Goal: Task Accomplishment & Management: Use online tool/utility

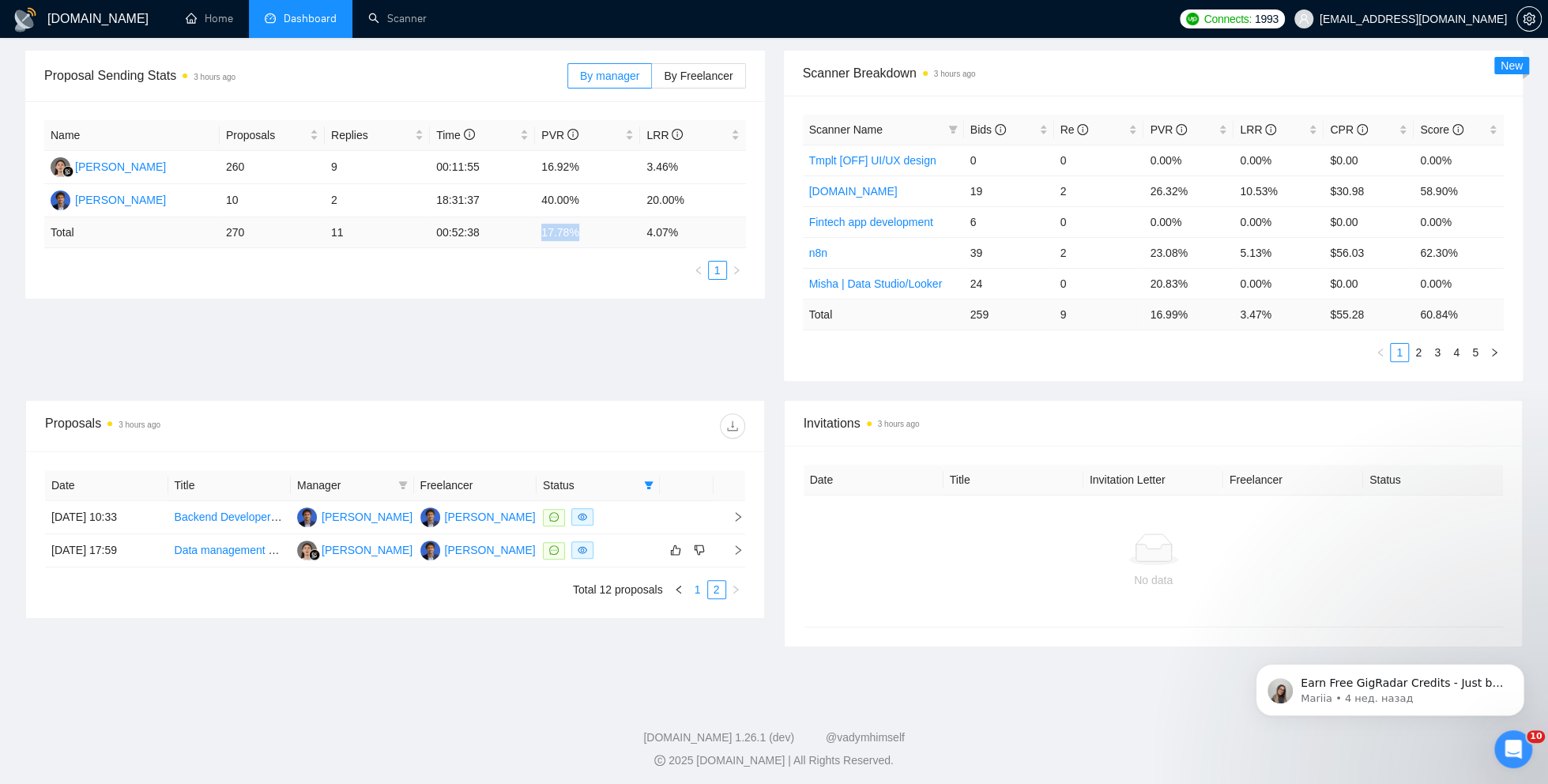
click at [693, 584] on link "1" at bounding box center [698, 589] width 17 height 17
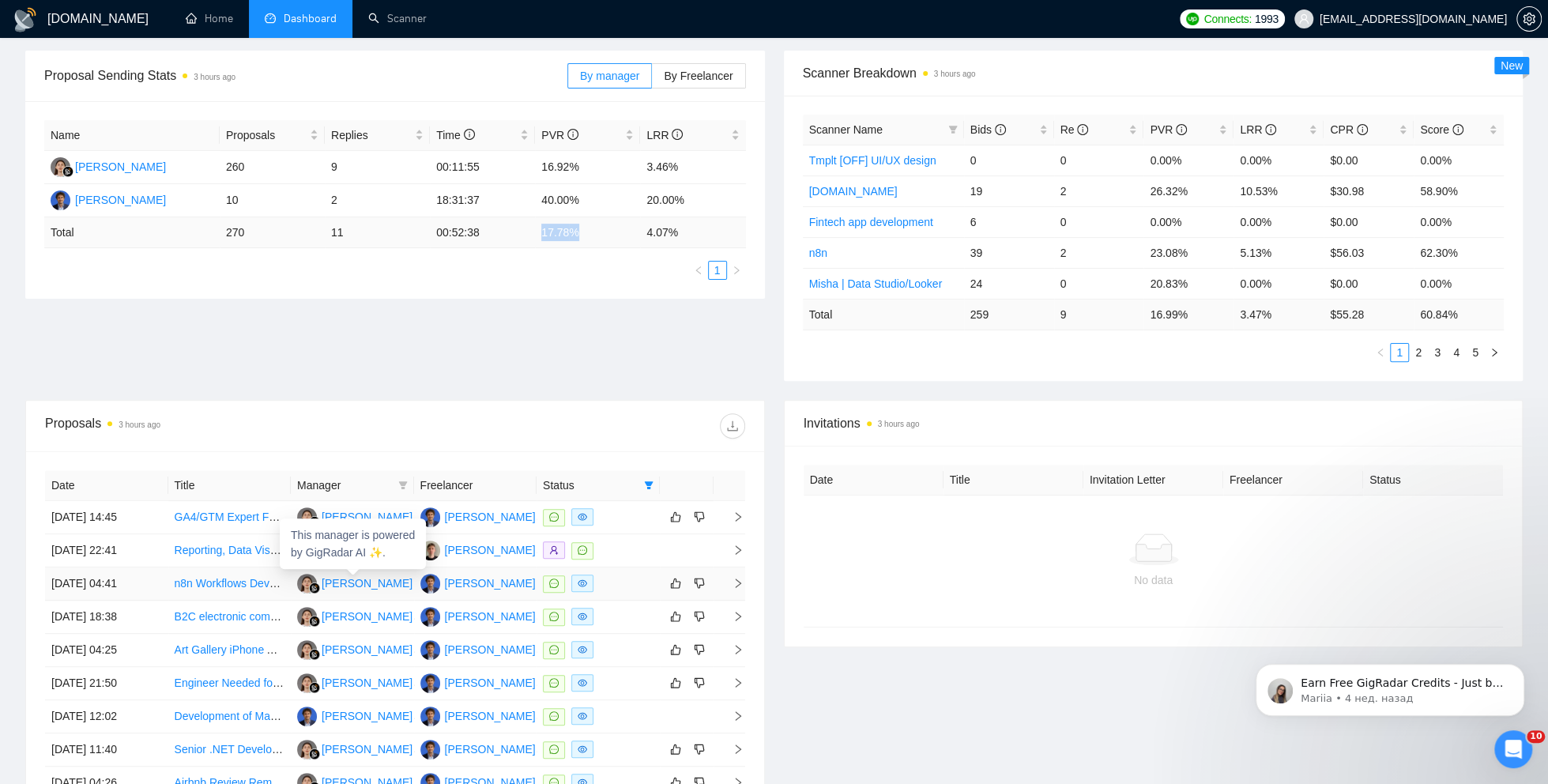
scroll to position [462, 0]
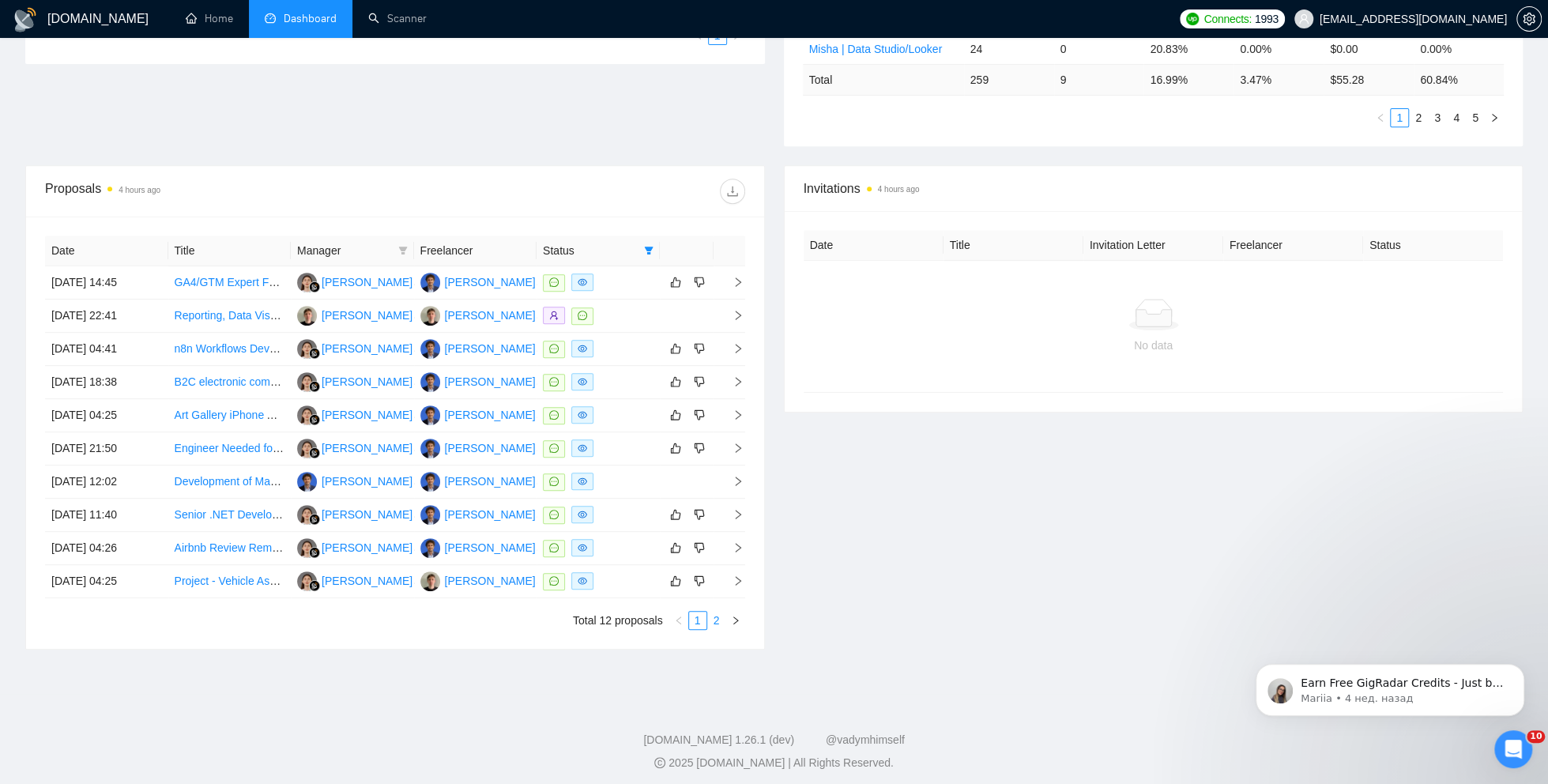
click at [717, 612] on link "2" at bounding box center [717, 619] width 17 height 17
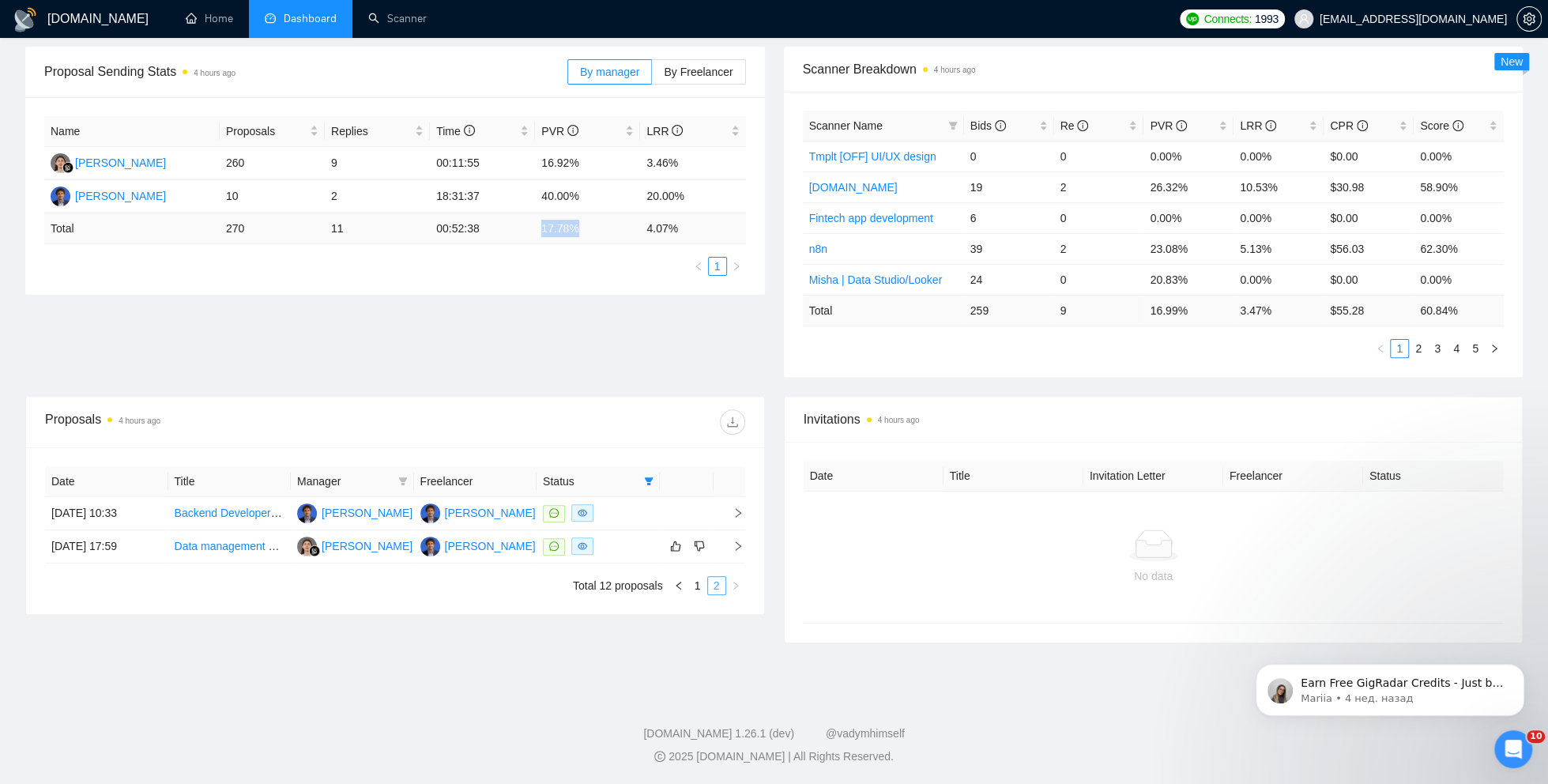
scroll to position [228, 0]
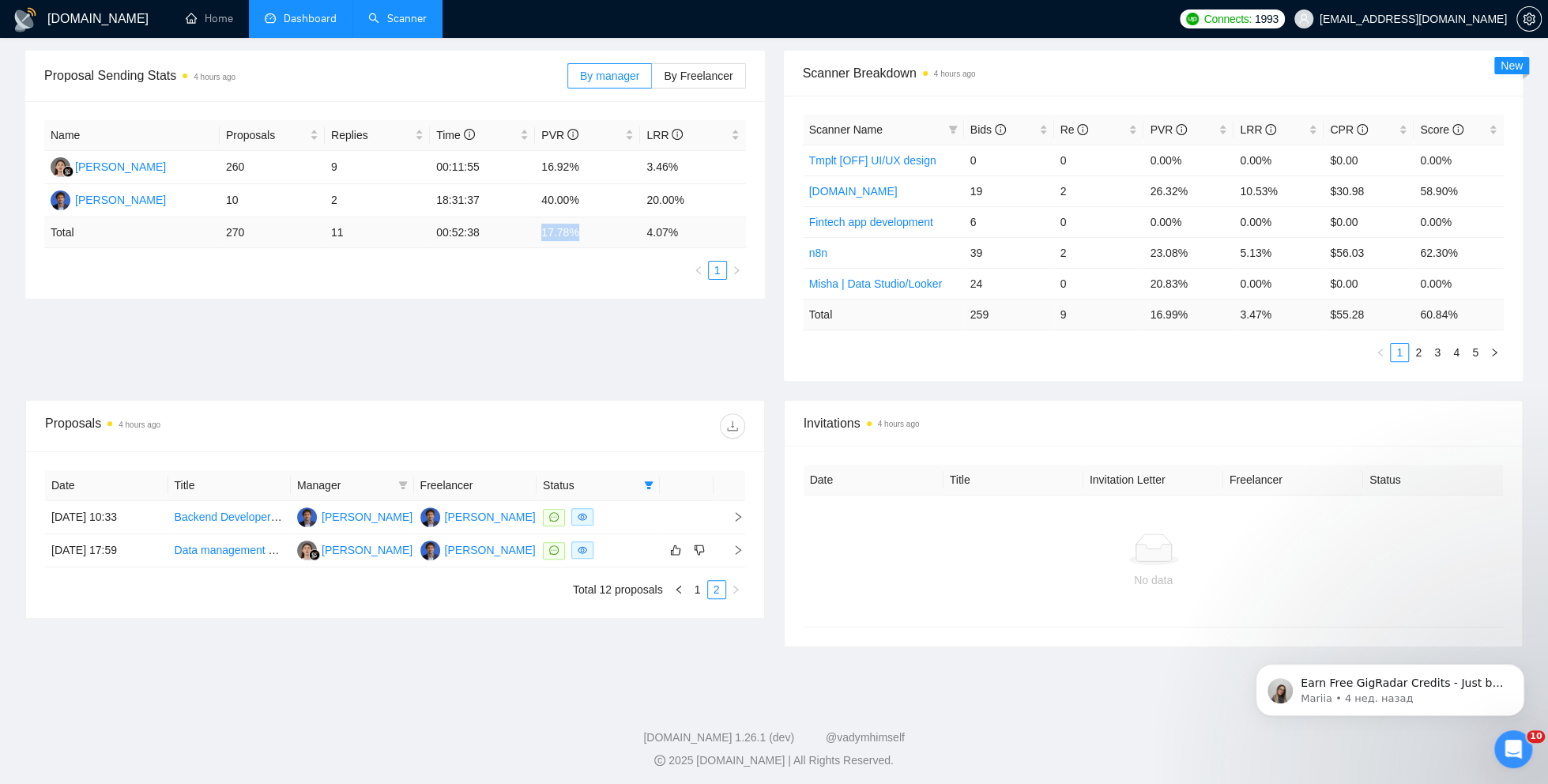
click at [401, 25] on link "Scanner" at bounding box center [397, 18] width 59 height 14
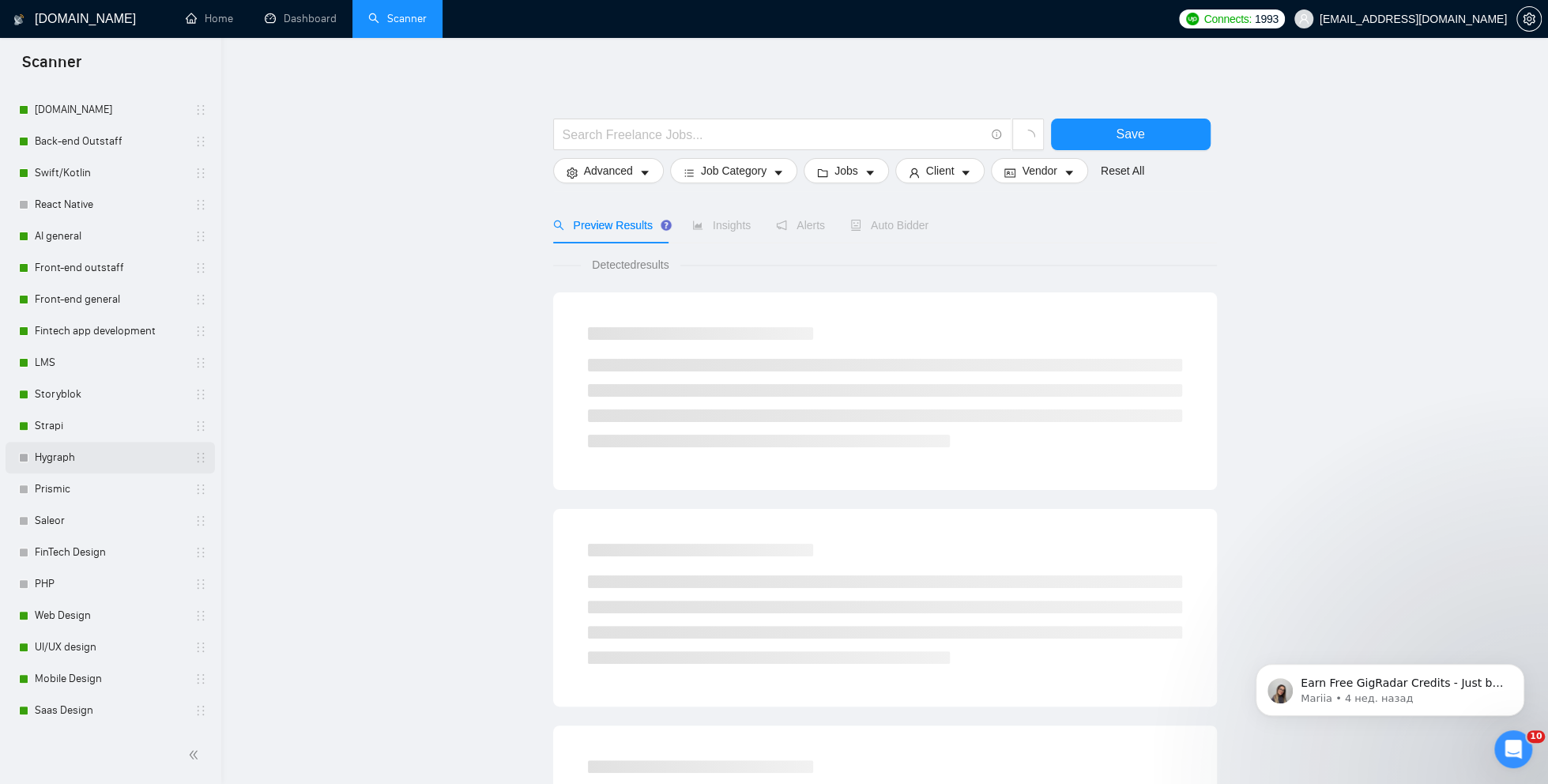
scroll to position [551, 0]
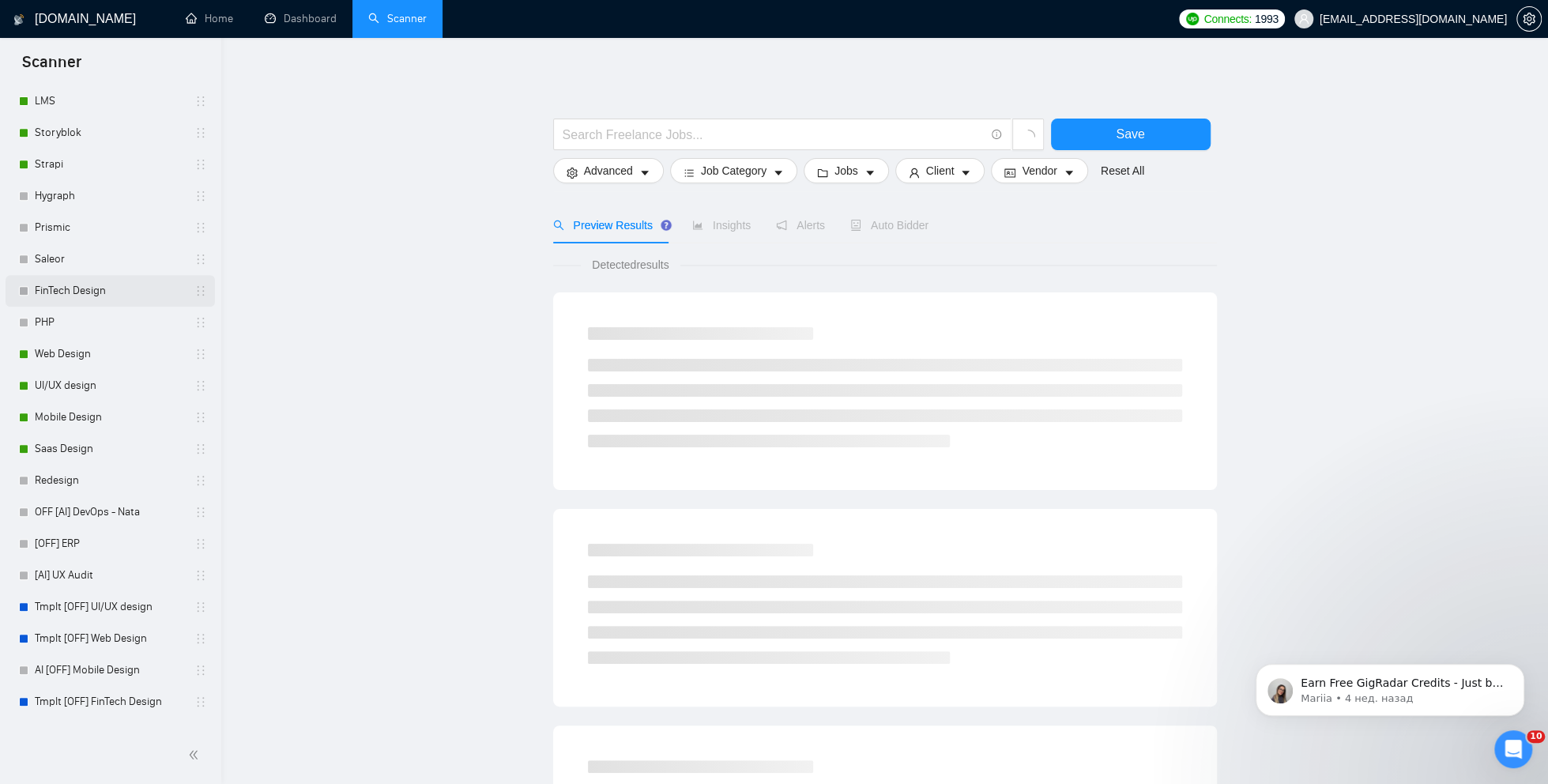
click at [66, 298] on link "FinTech Design" at bounding box center [109, 290] width 150 height 32
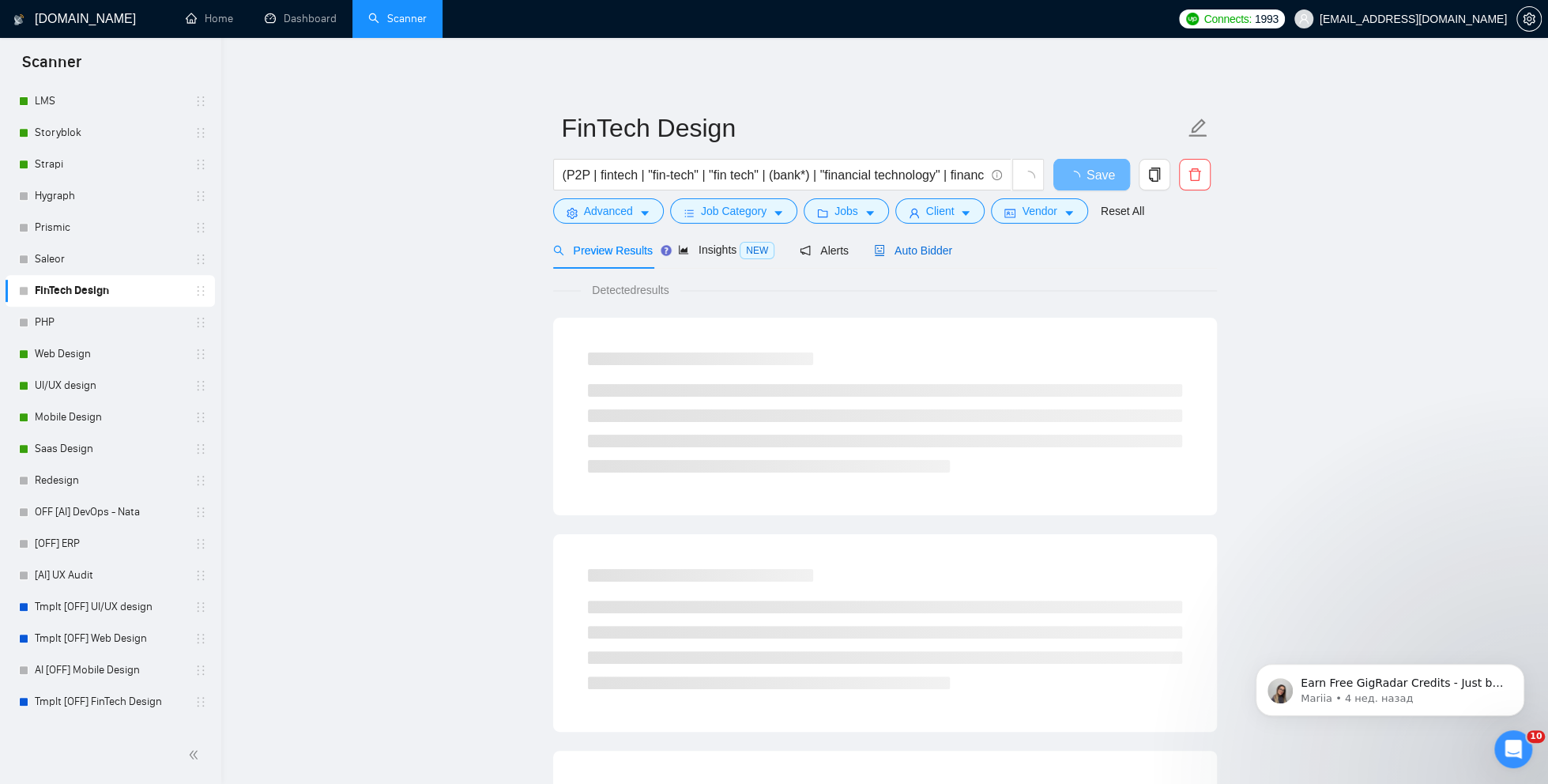
click at [922, 250] on span "Auto Bidder" at bounding box center [913, 250] width 78 height 13
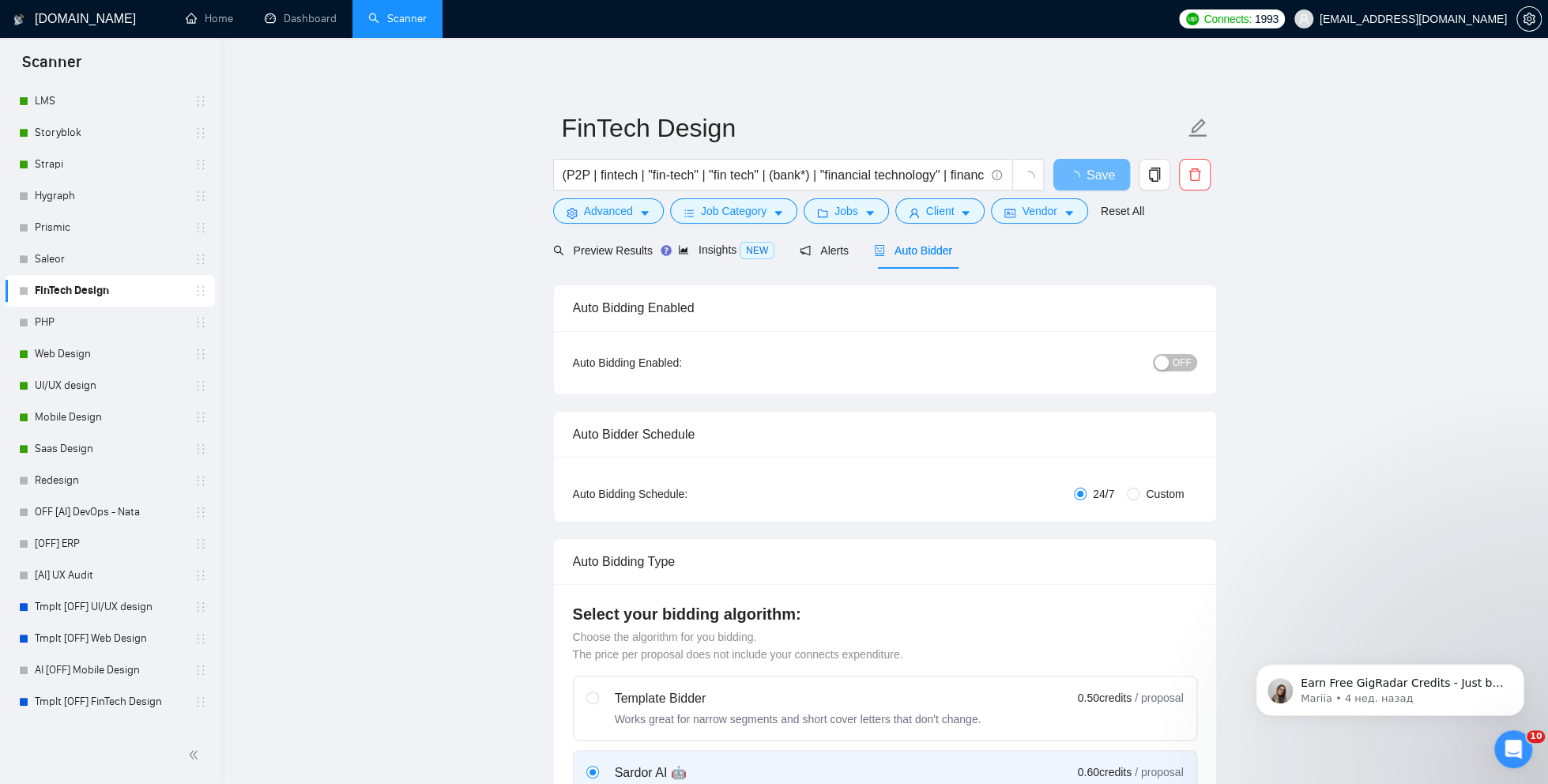
click at [1170, 370] on button "OFF" at bounding box center [1174, 362] width 44 height 17
click at [1076, 180] on button "Save" at bounding box center [1091, 175] width 77 height 32
click at [89, 322] on link "PHP" at bounding box center [109, 322] width 150 height 32
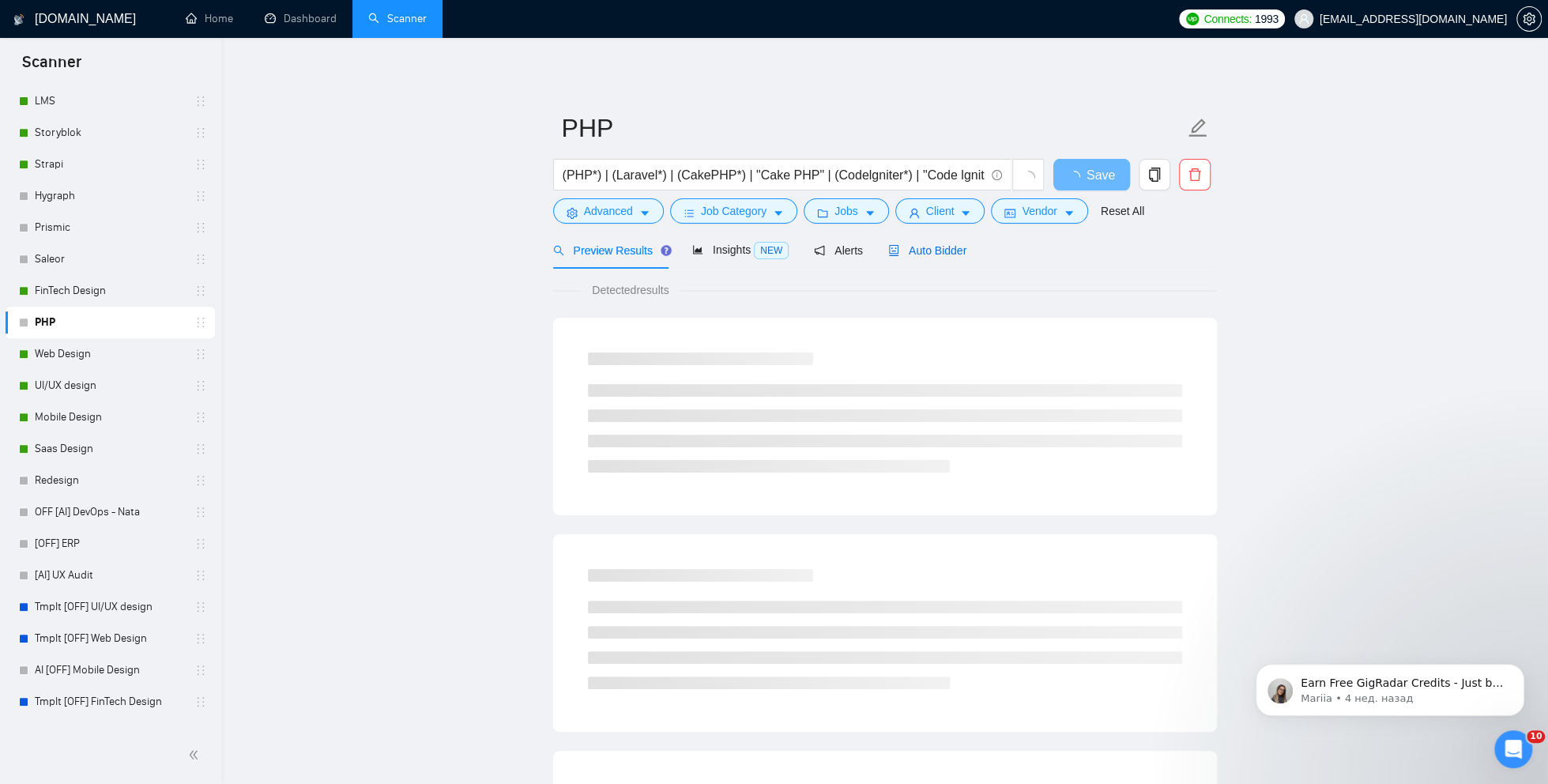
click at [957, 247] on span "Auto Bidder" at bounding box center [927, 250] width 78 height 13
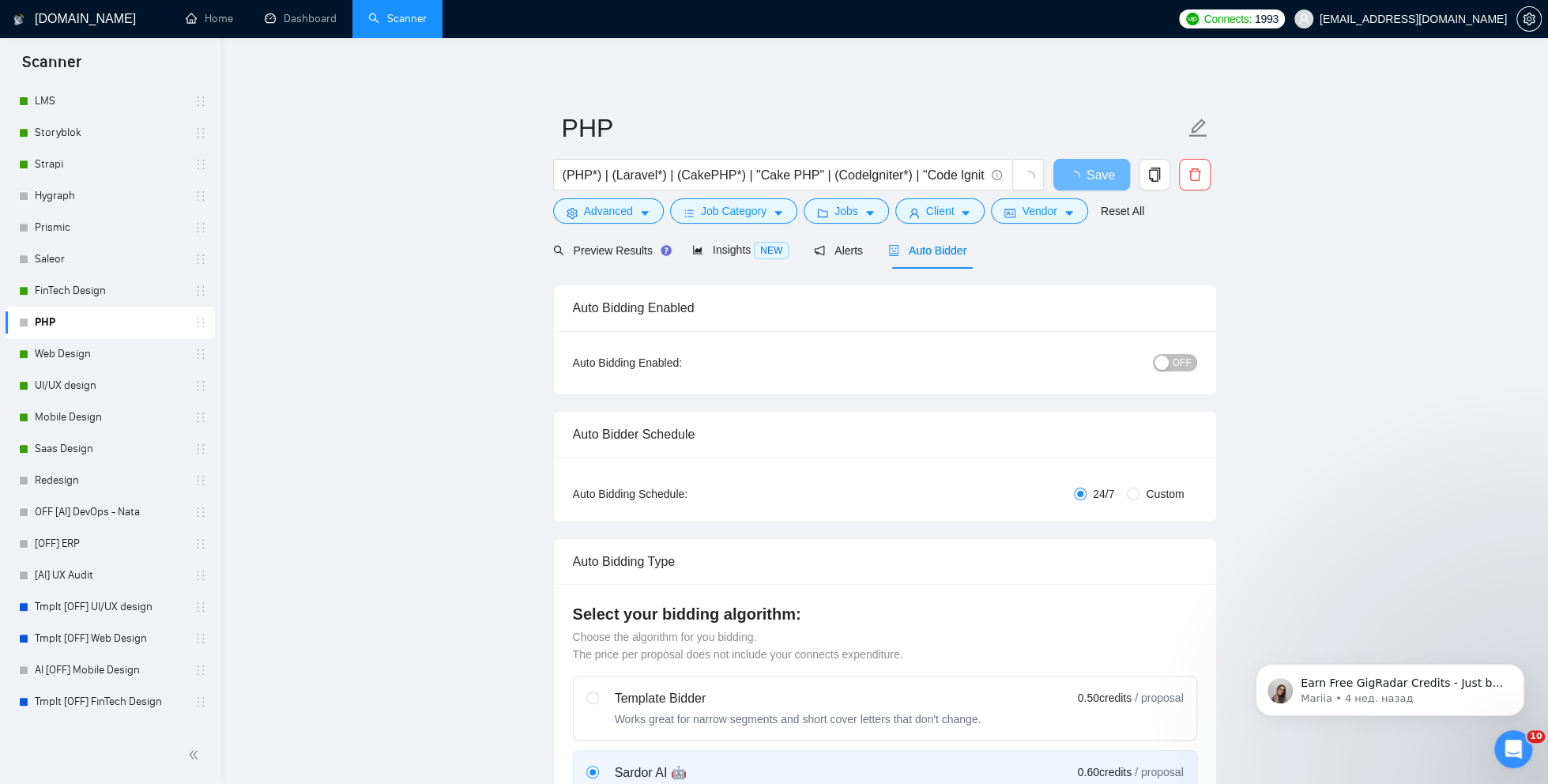
click at [1181, 366] on span "OFF" at bounding box center [1182, 362] width 19 height 17
click at [1079, 174] on span "Save" at bounding box center [1091, 175] width 28 height 20
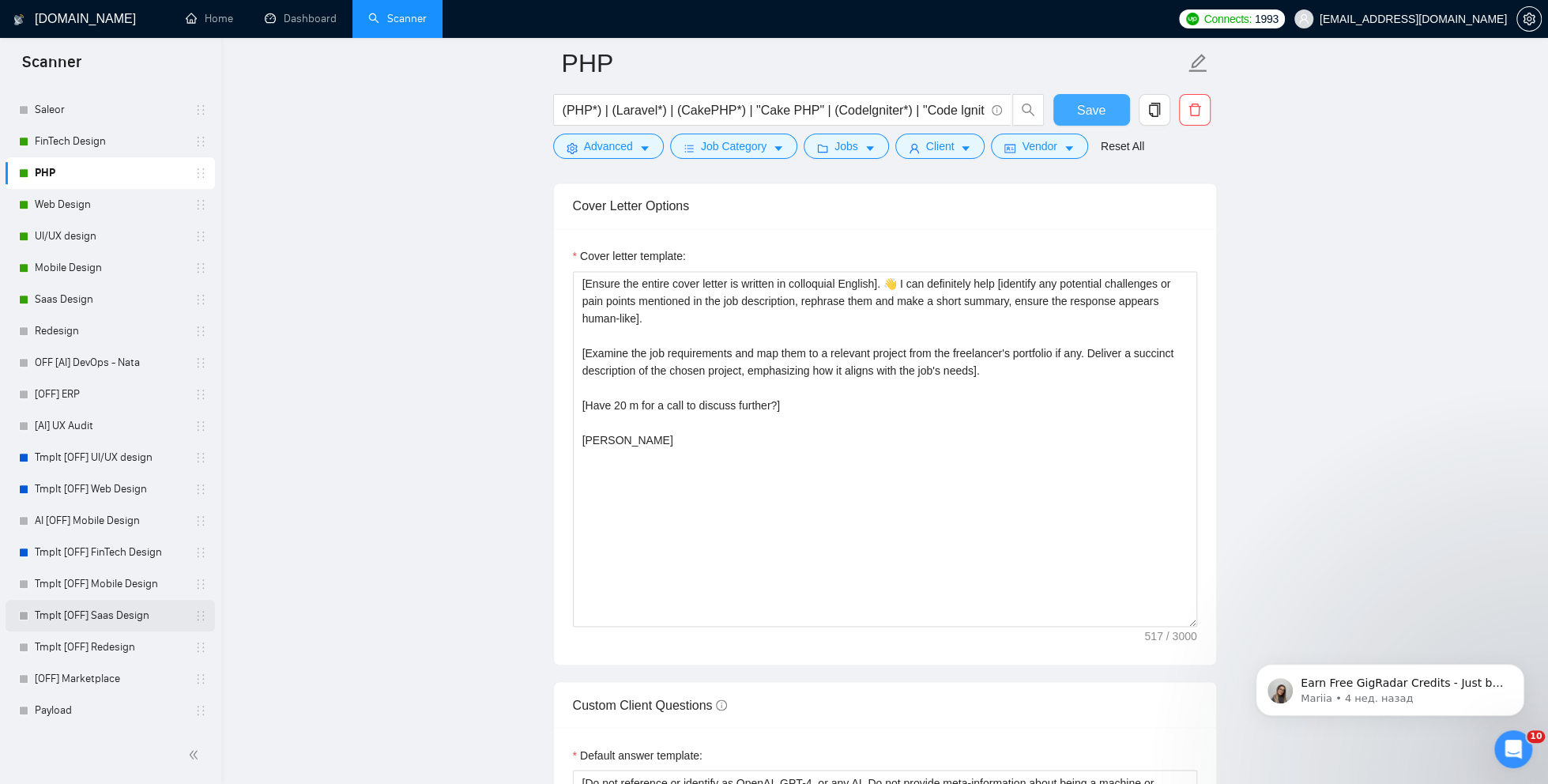
scroll to position [1952, 0]
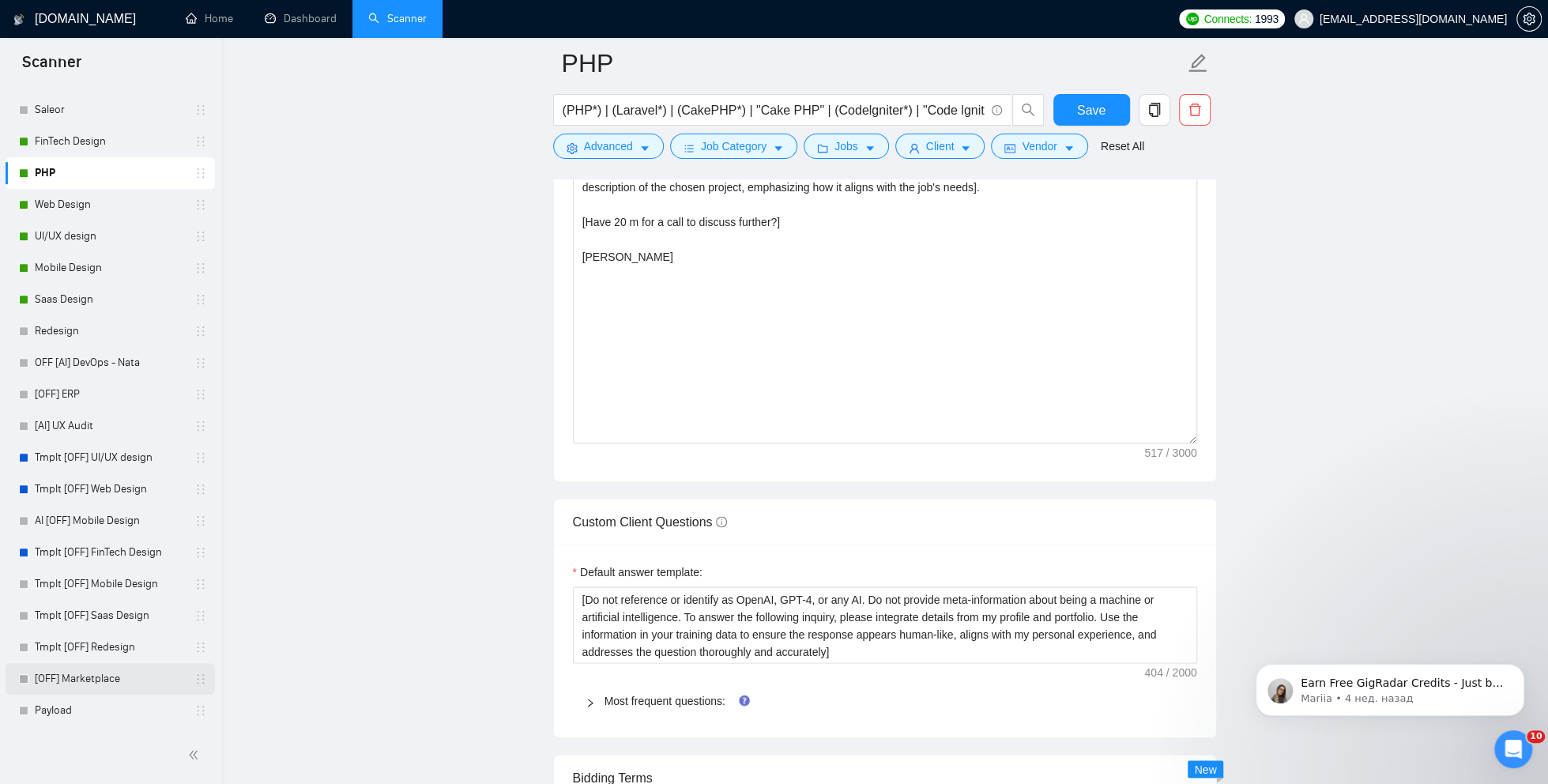
click at [74, 676] on link "[OFF] Marketplace" at bounding box center [109, 678] width 150 height 32
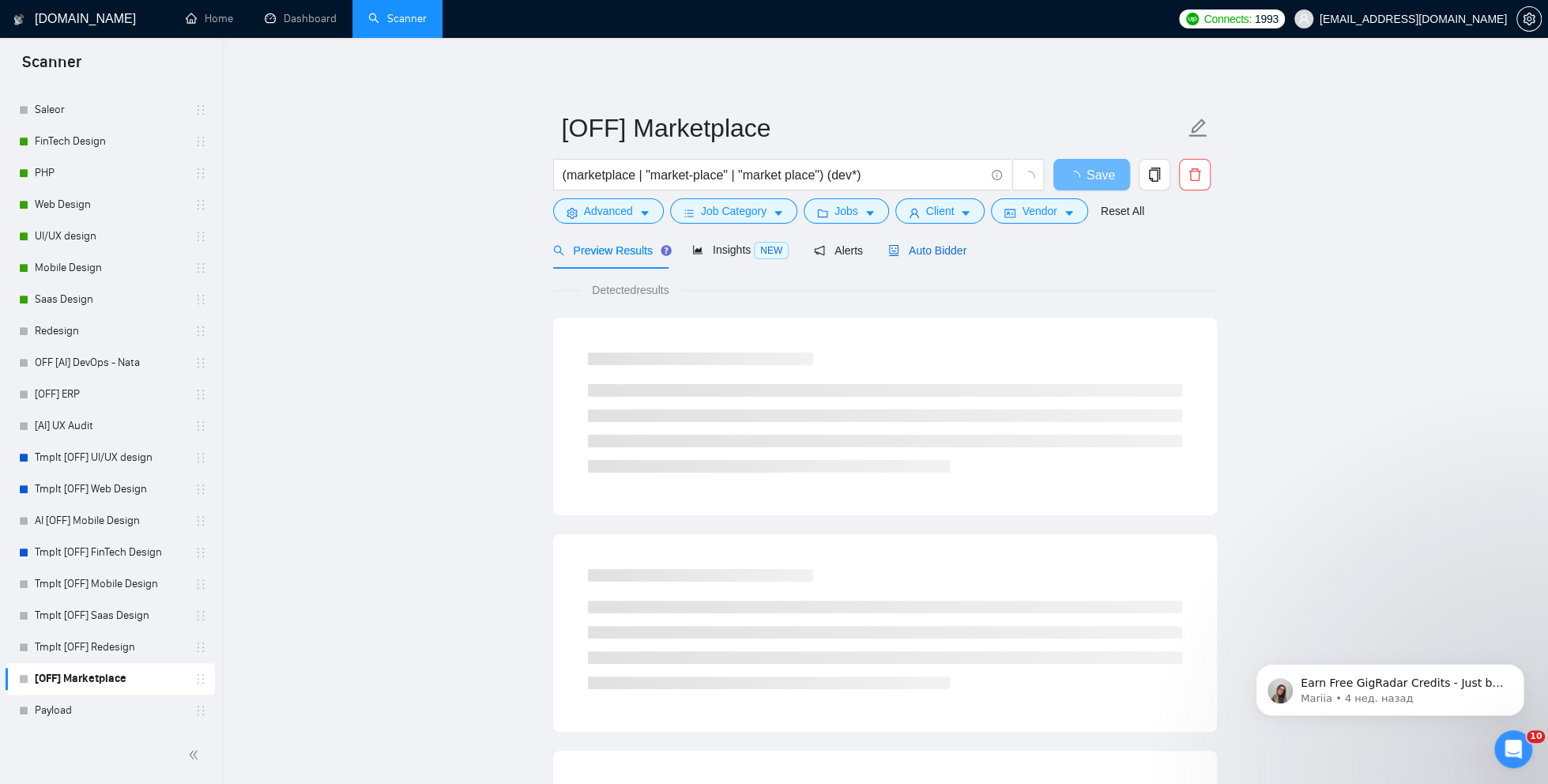
click at [960, 241] on div "Auto Bidder" at bounding box center [927, 250] width 78 height 17
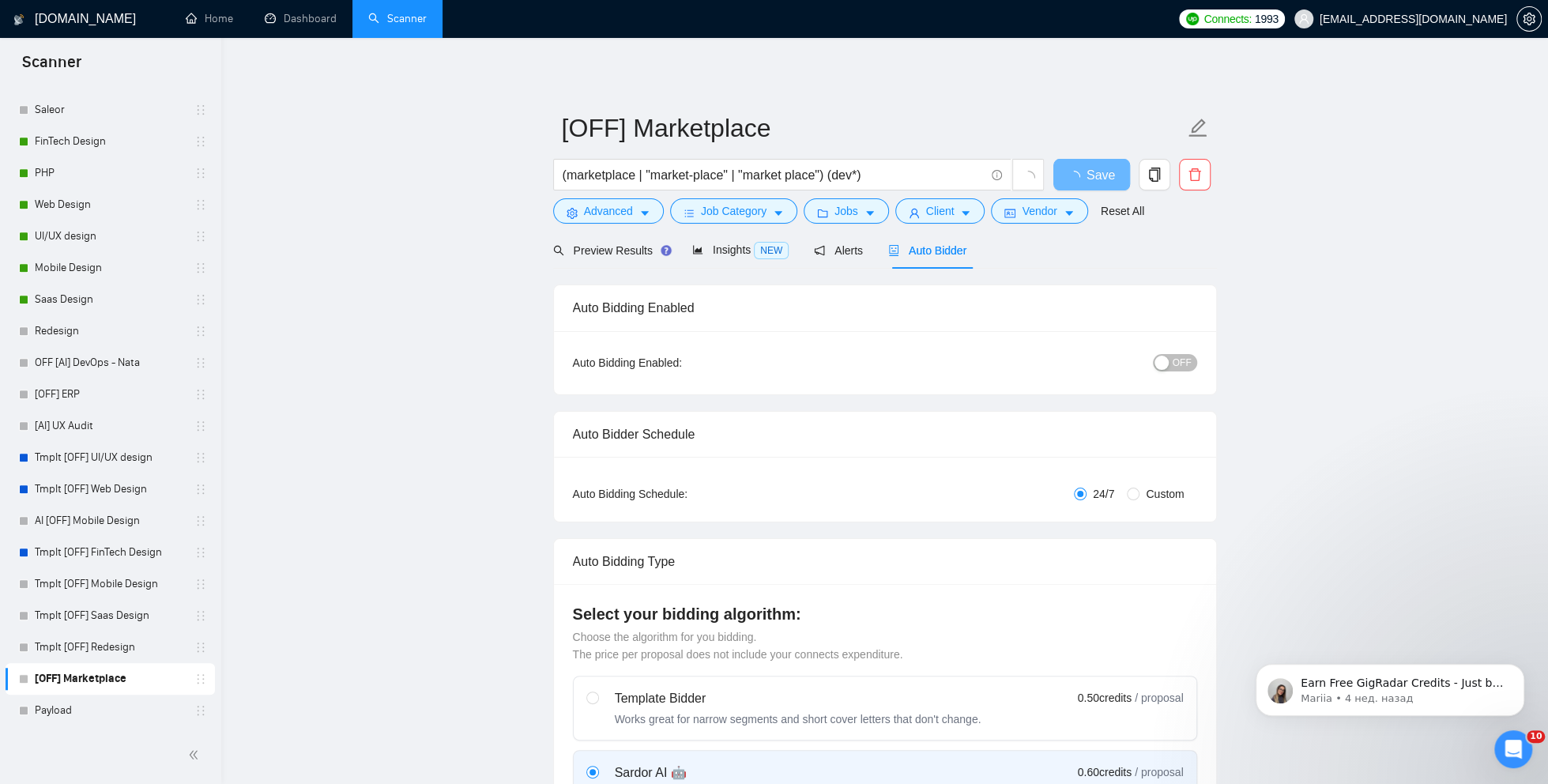
click at [1190, 361] on span "OFF" at bounding box center [1182, 362] width 19 height 17
click at [1087, 186] on button "Save" at bounding box center [1091, 175] width 77 height 32
click at [1078, 180] on span "Save" at bounding box center [1091, 175] width 28 height 20
click at [87, 522] on link "AI [OFF] Mobile Design" at bounding box center [109, 520] width 150 height 32
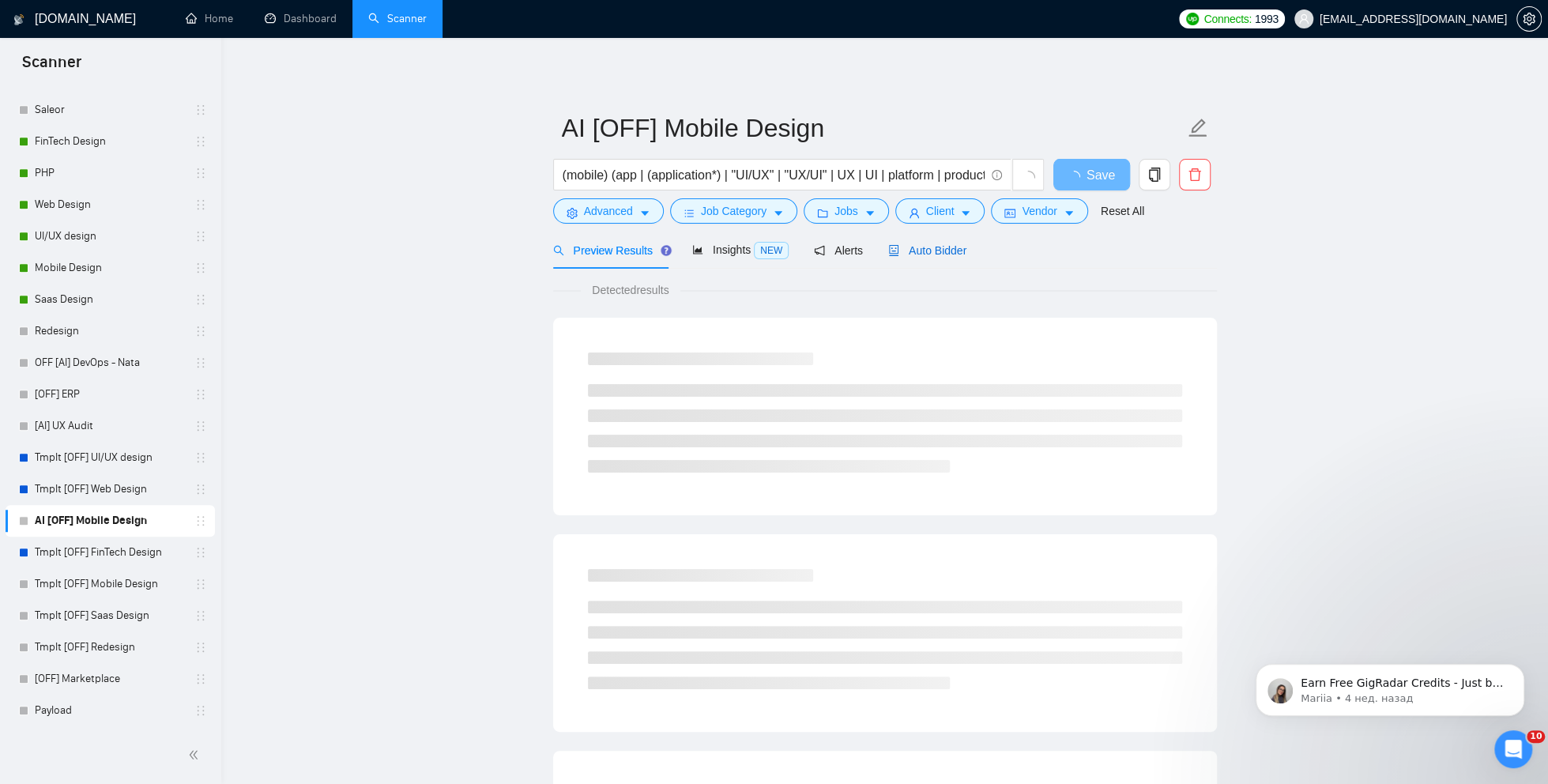
click at [926, 246] on span "Auto Bidder" at bounding box center [927, 250] width 78 height 13
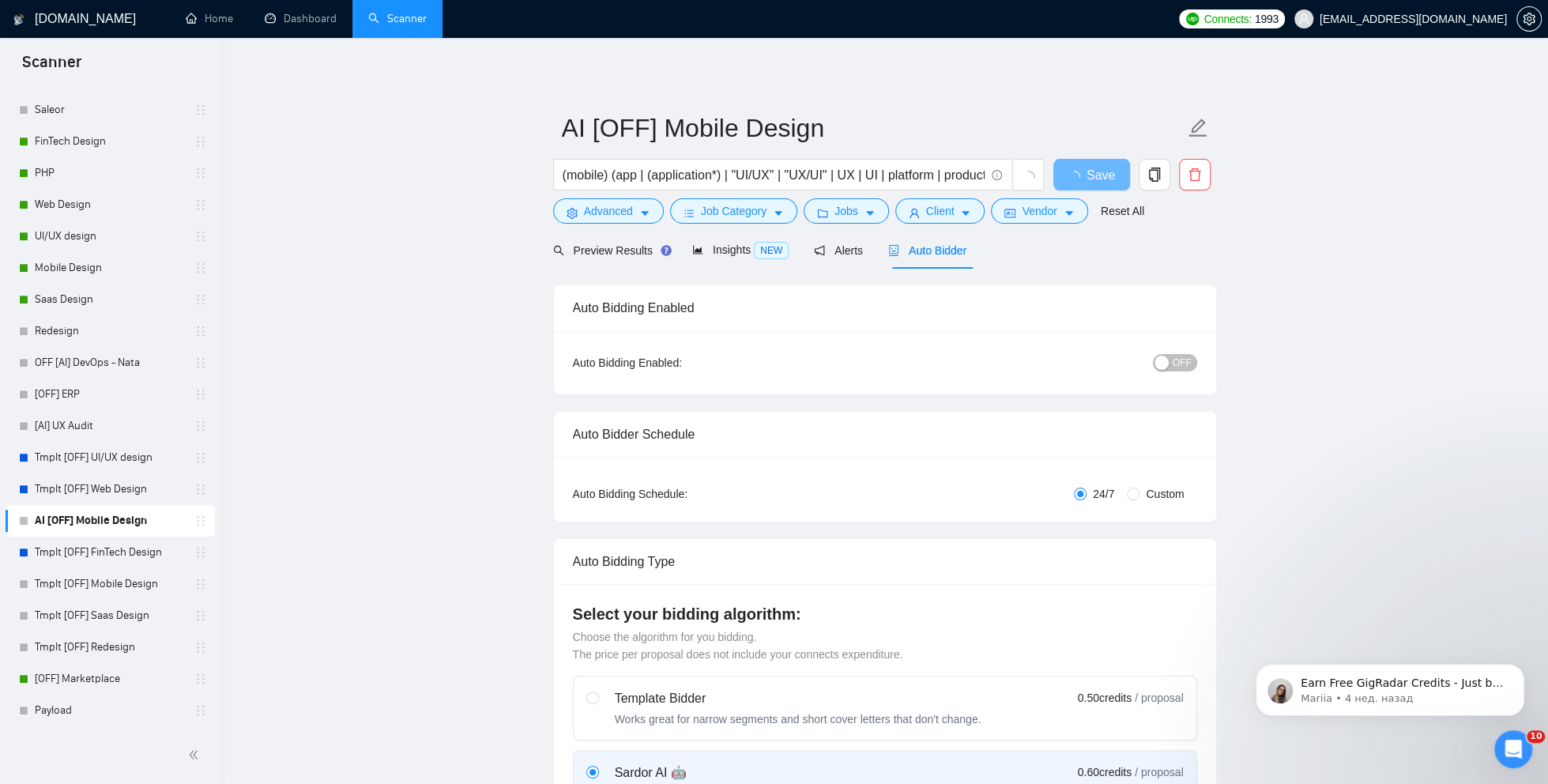
click at [1176, 360] on span "OFF" at bounding box center [1182, 362] width 19 height 17
click at [1081, 173] on span "Save" at bounding box center [1091, 175] width 28 height 20
click at [112, 421] on link "[AI] UX Audit" at bounding box center [109, 425] width 150 height 32
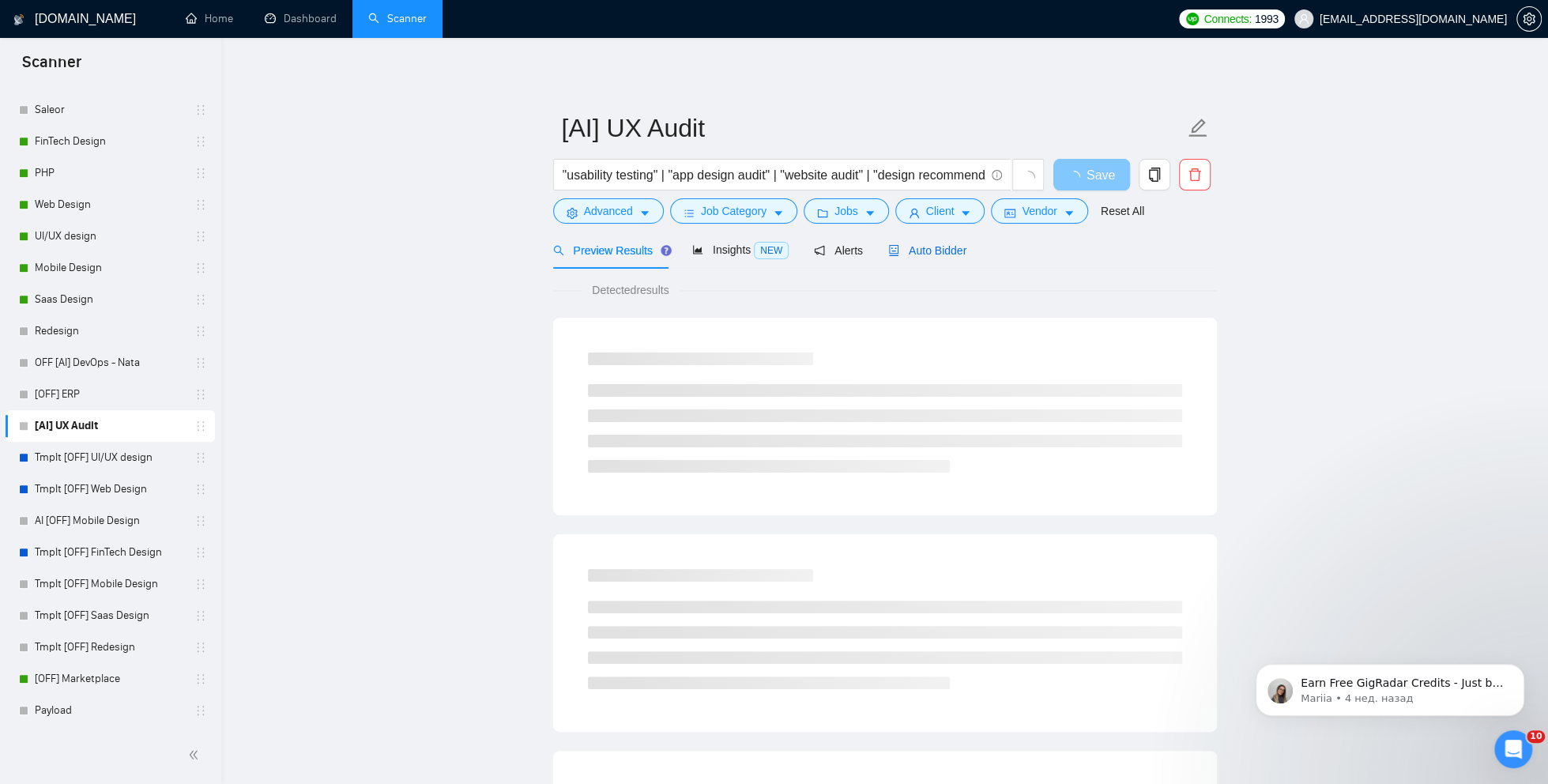
click at [966, 256] on div "Auto Bidder" at bounding box center [927, 250] width 78 height 17
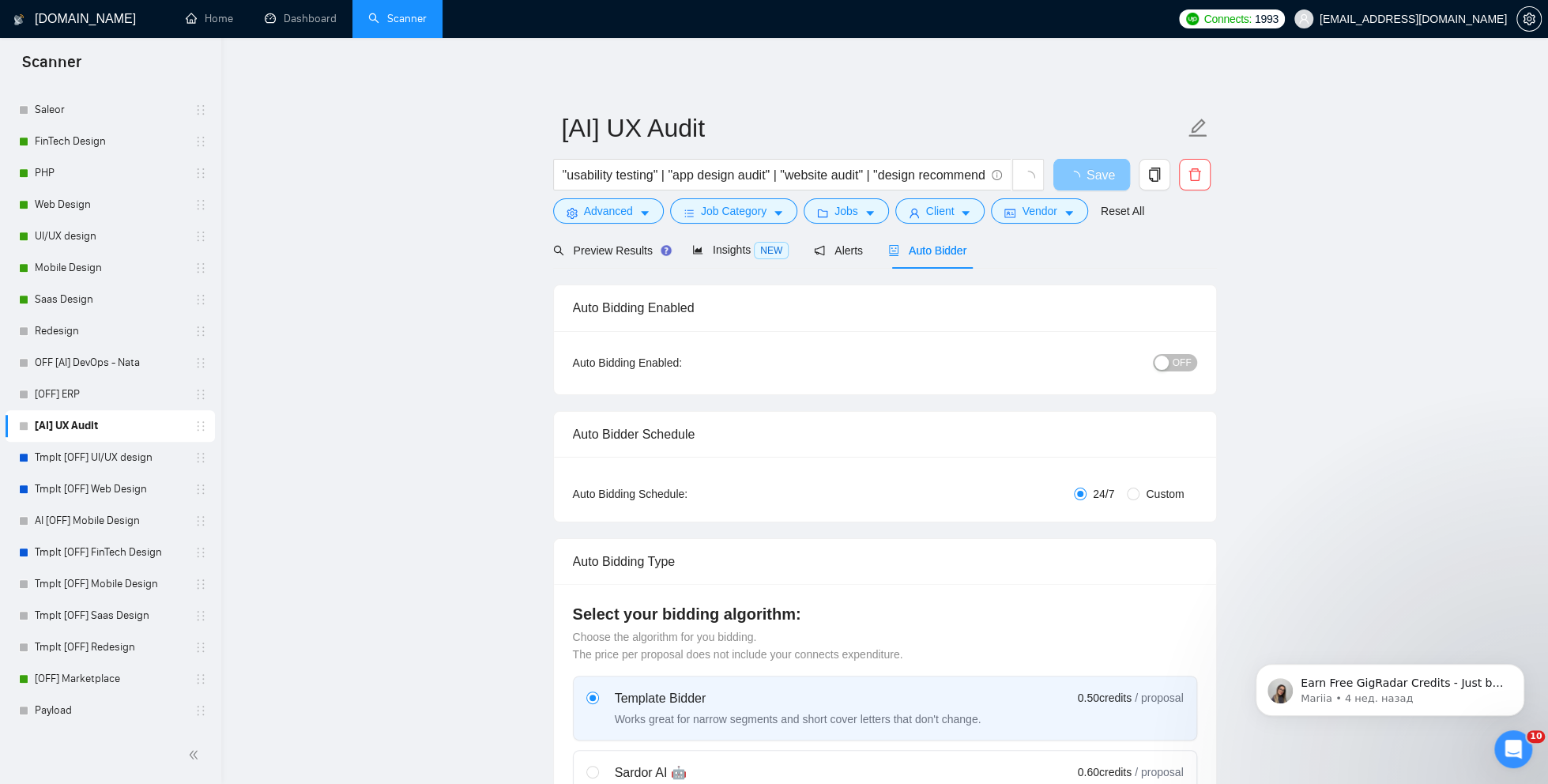
click at [1170, 359] on button "OFF" at bounding box center [1174, 362] width 44 height 17
click at [1082, 172] on span "loading" at bounding box center [1077, 177] width 19 height 13
click at [83, 392] on link "[OFF] ERP" at bounding box center [109, 393] width 150 height 32
click at [59, 388] on link "[OFF] ERP" at bounding box center [109, 393] width 150 height 32
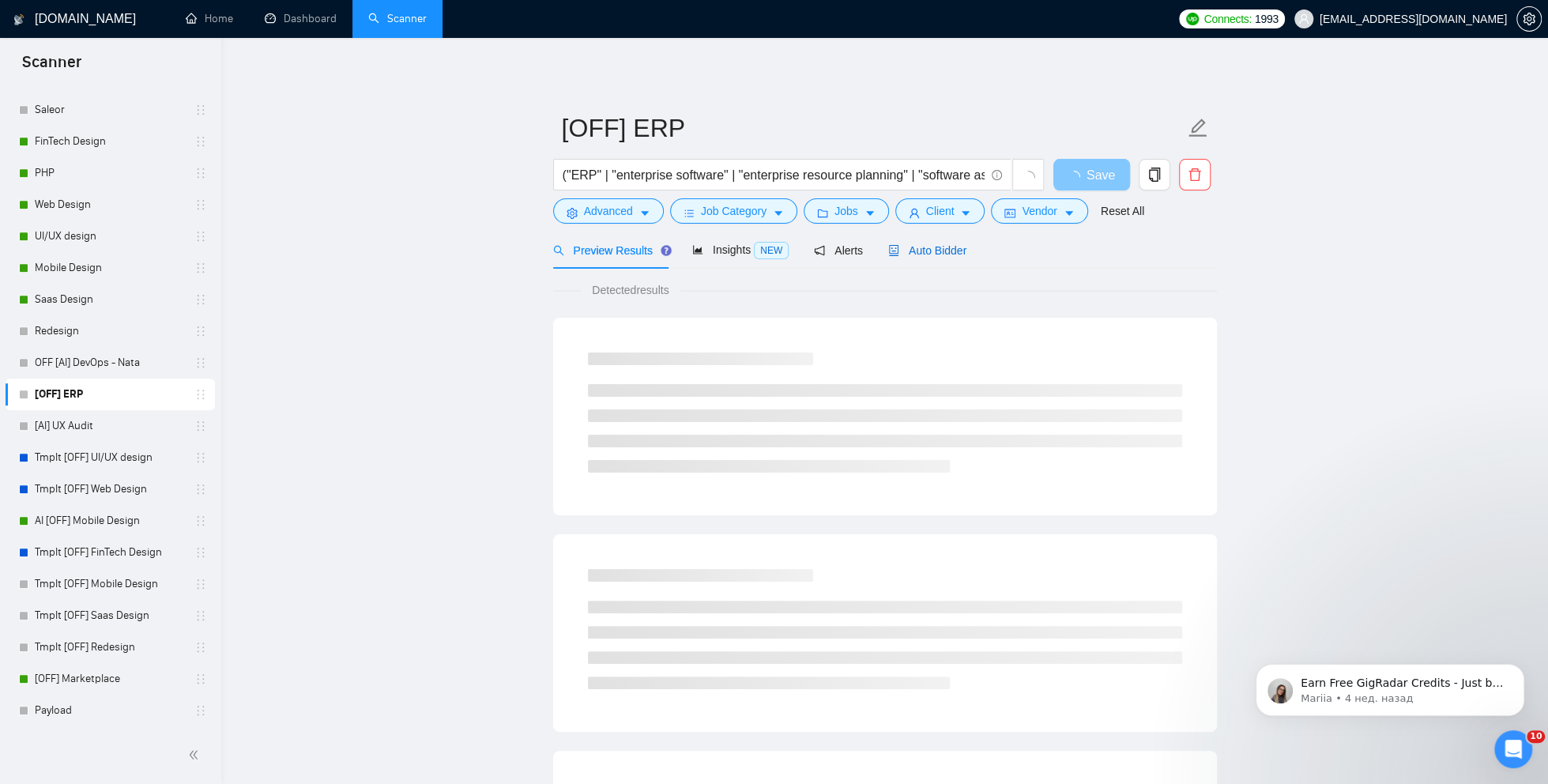
click at [911, 250] on span "Auto Bidder" at bounding box center [927, 250] width 78 height 13
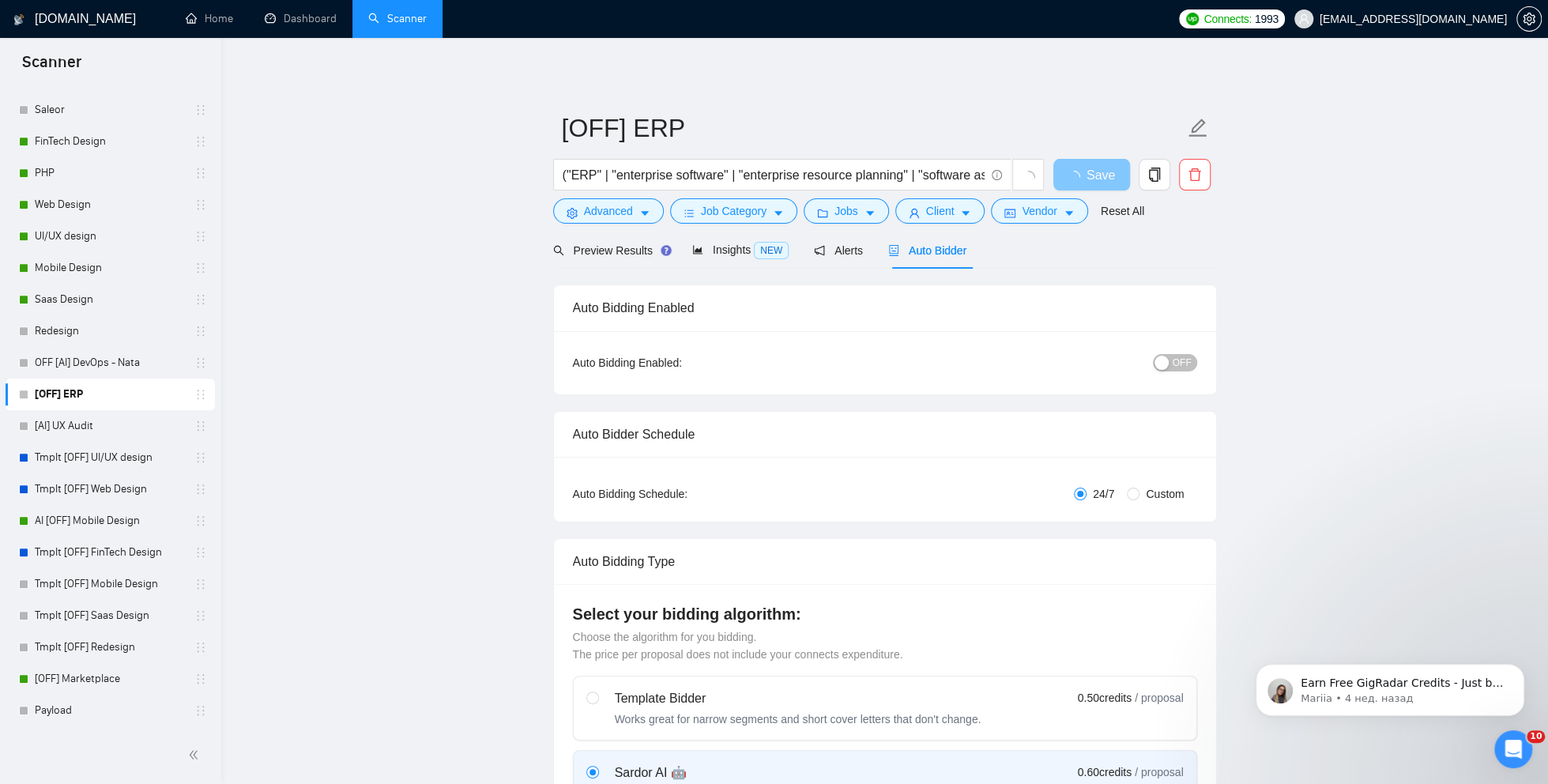
click at [1170, 363] on button "OFF" at bounding box center [1174, 362] width 44 height 17
click at [1096, 181] on span "Save" at bounding box center [1100, 175] width 28 height 20
click at [1093, 178] on span "Save" at bounding box center [1091, 175] width 28 height 20
click at [71, 329] on link "Redesign" at bounding box center [109, 331] width 150 height 32
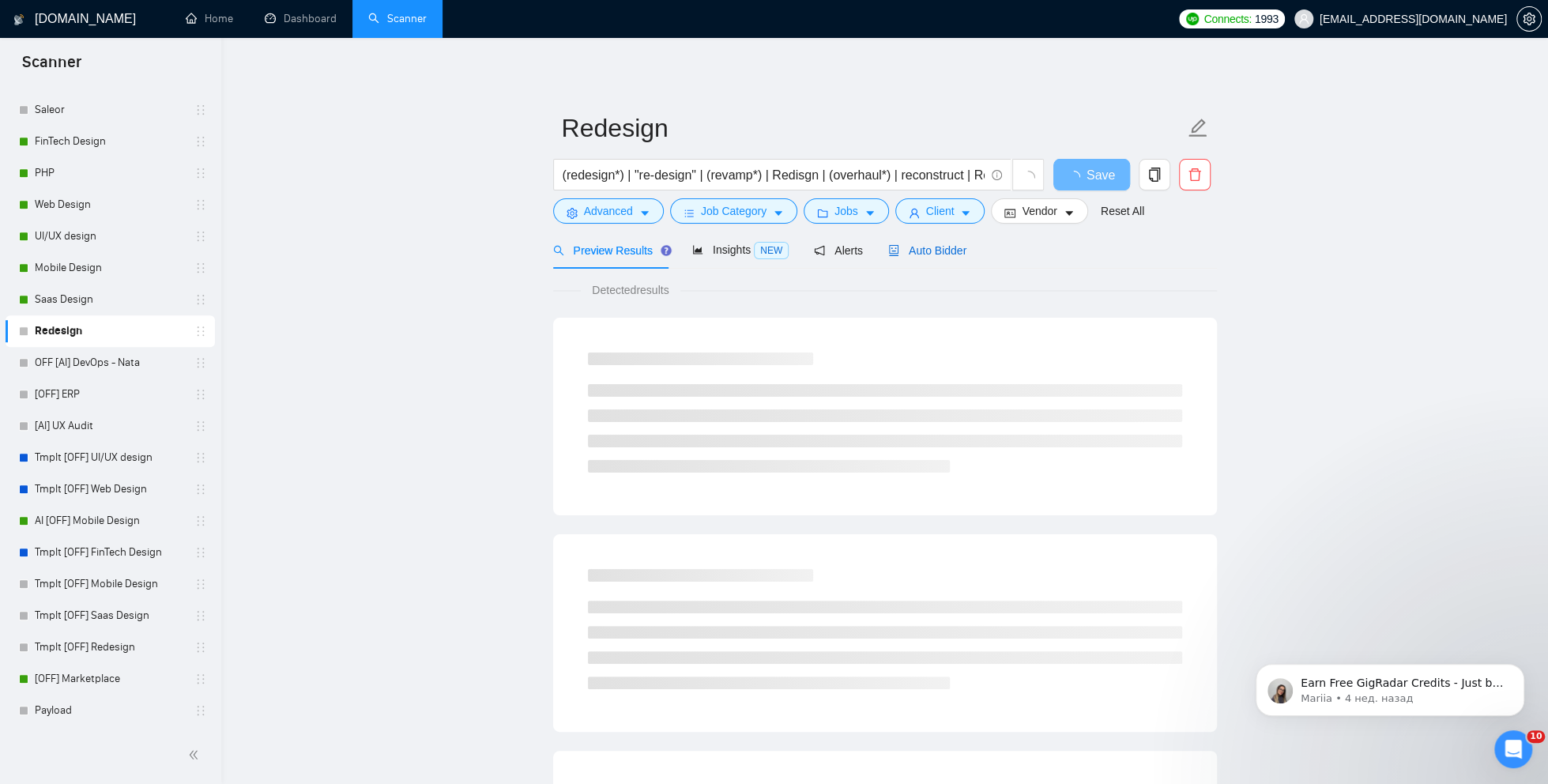
click at [956, 253] on span "Auto Bidder" at bounding box center [927, 250] width 78 height 13
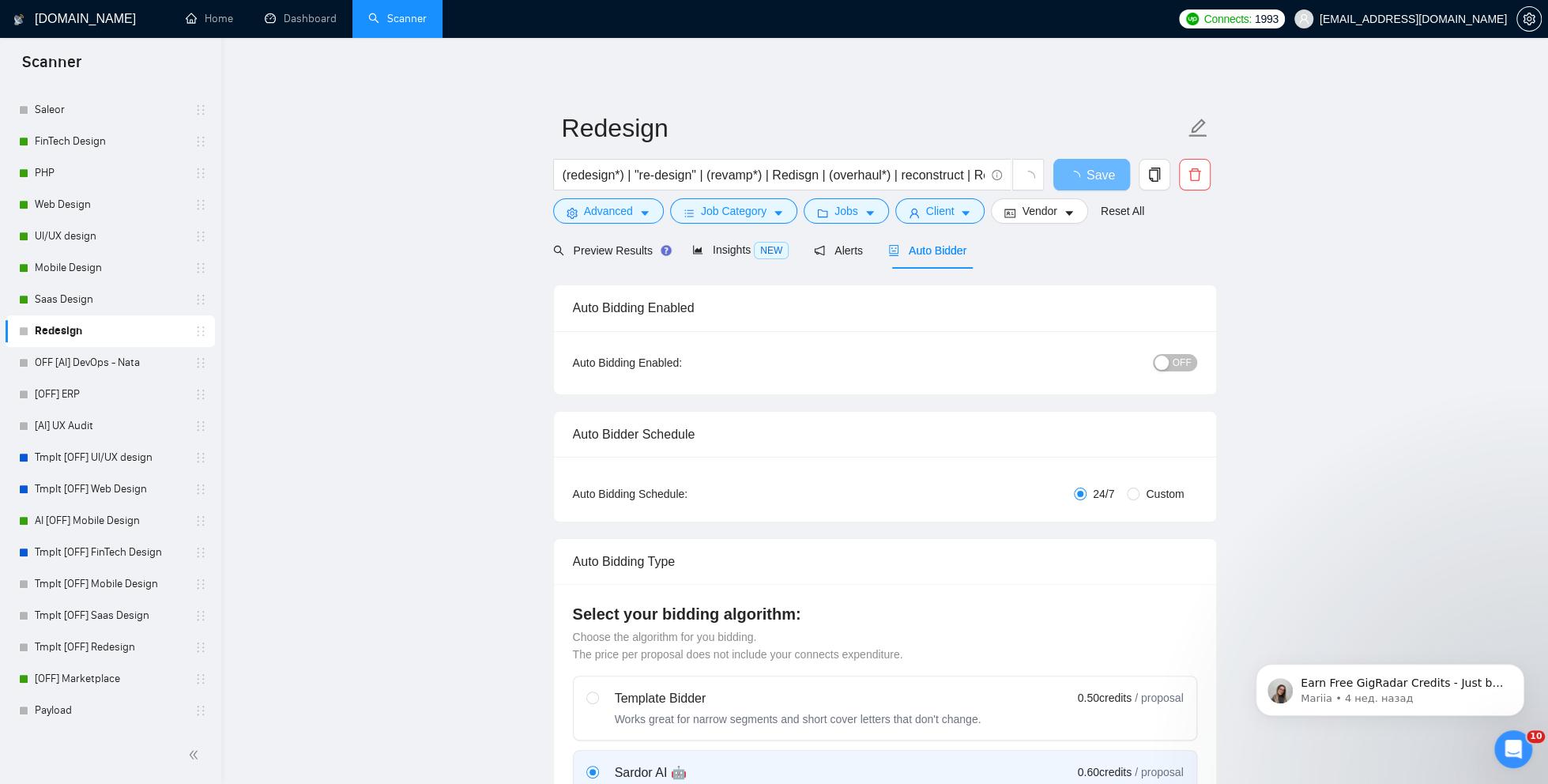
click at [1175, 364] on span "OFF" at bounding box center [1182, 362] width 19 height 17
click at [1083, 178] on span "loading" at bounding box center [1077, 177] width 19 height 13
click at [1173, 359] on span "OFF" at bounding box center [1182, 362] width 19 height 17
click at [1090, 172] on span "Save" at bounding box center [1091, 175] width 28 height 20
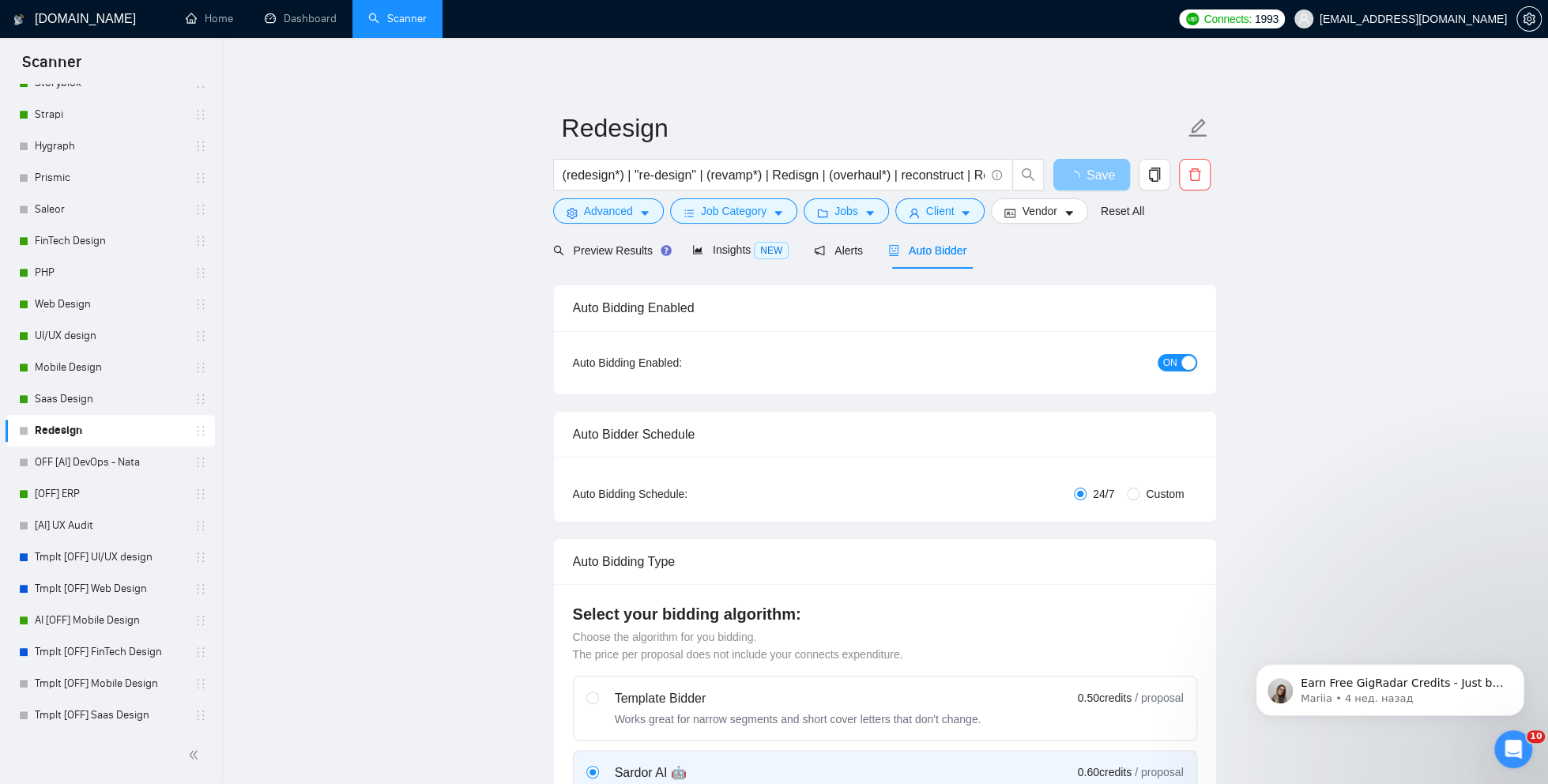
scroll to position [700, 0]
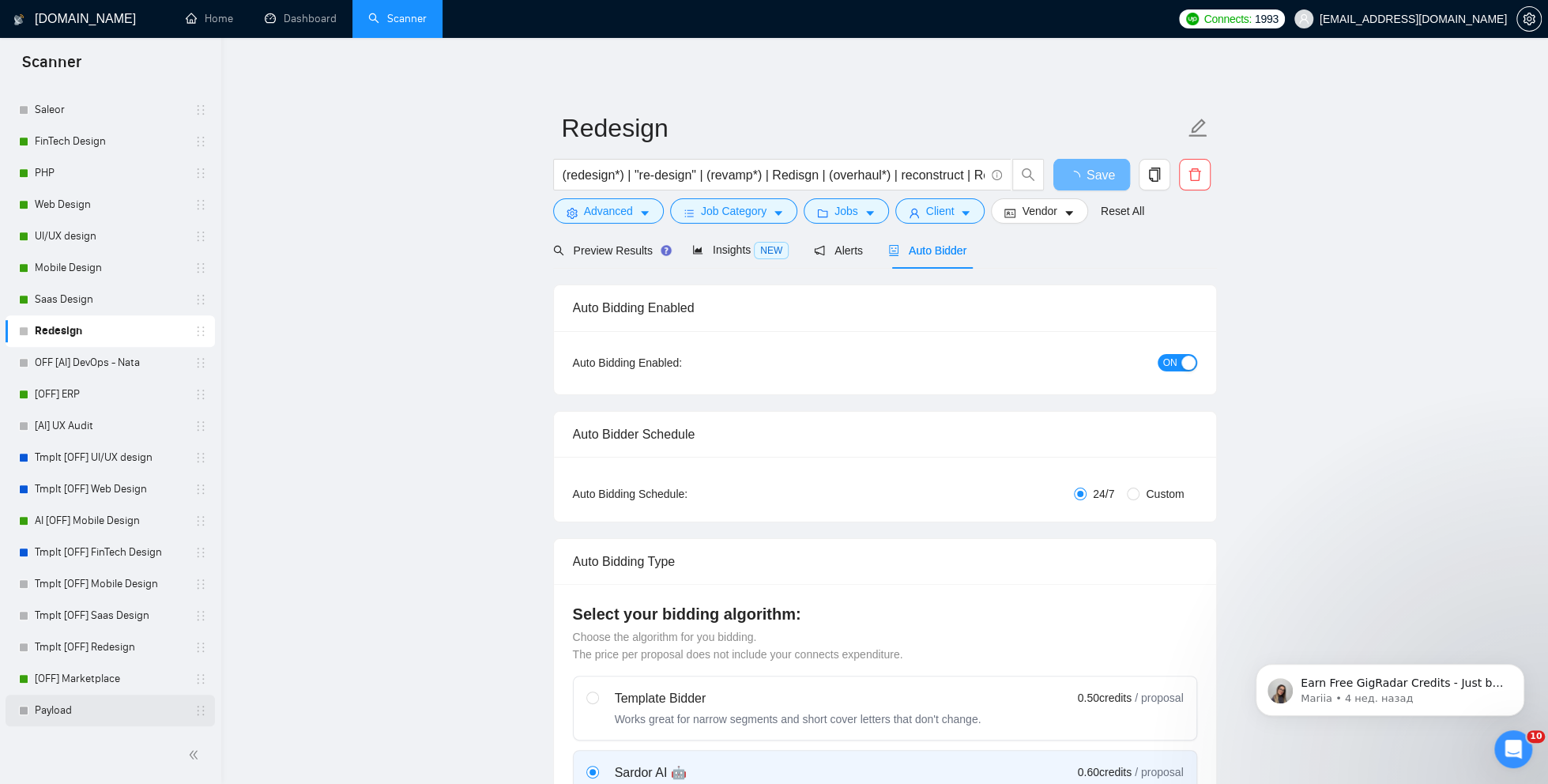
click at [99, 703] on link "Payload" at bounding box center [109, 710] width 150 height 32
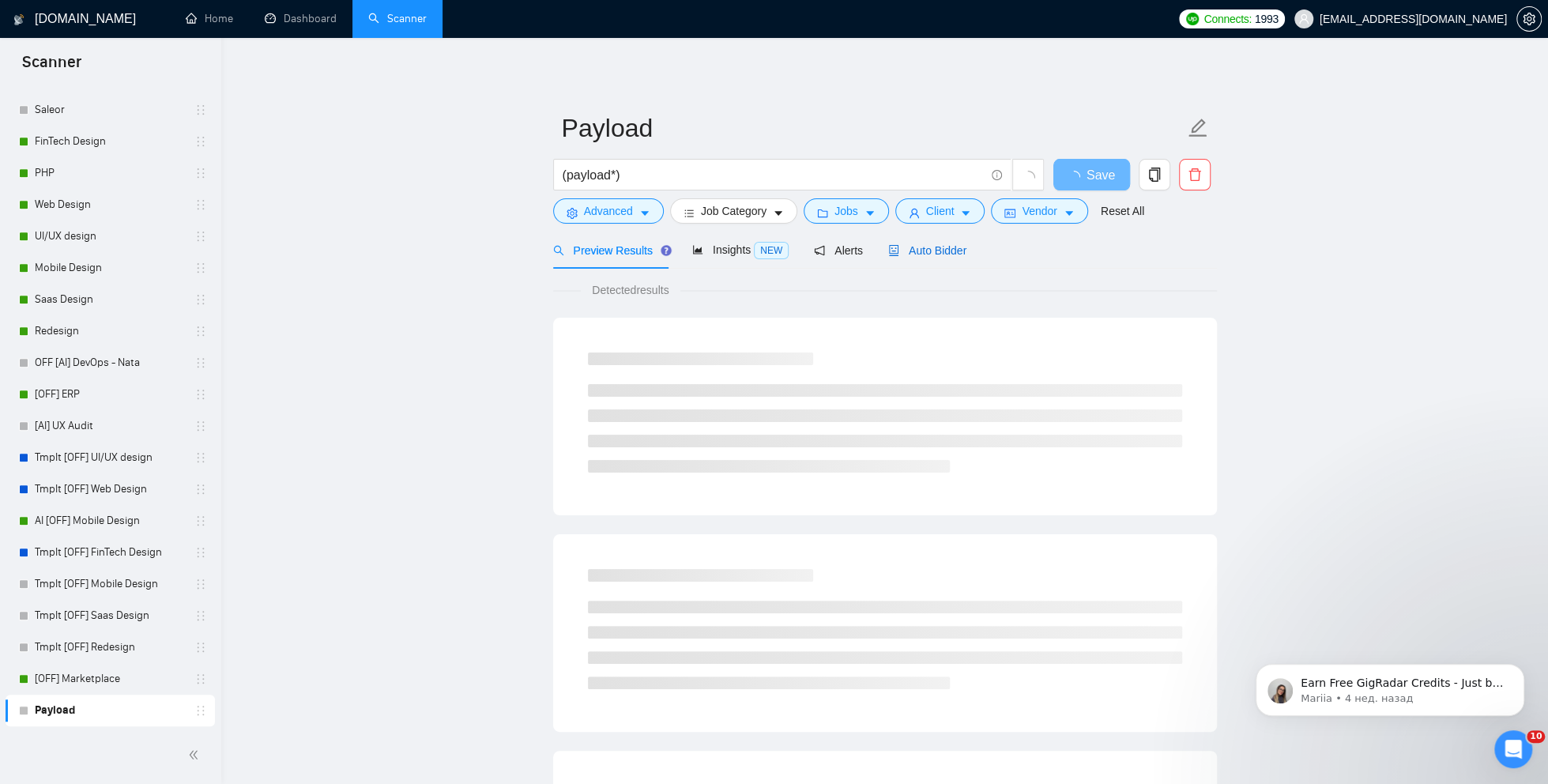
click at [920, 248] on span "Auto Bidder" at bounding box center [927, 250] width 78 height 13
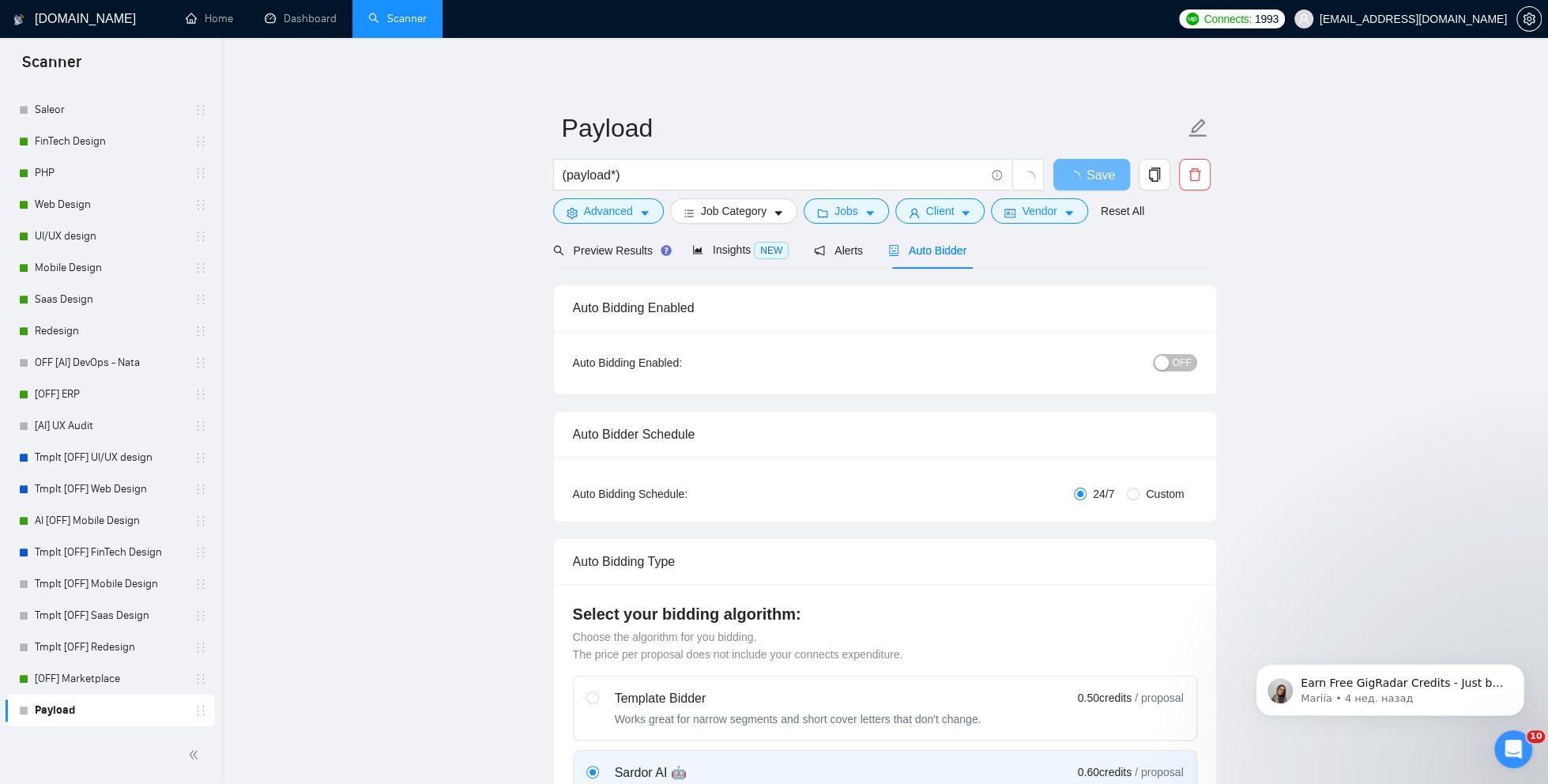
click at [1176, 362] on span "OFF" at bounding box center [1182, 362] width 19 height 17
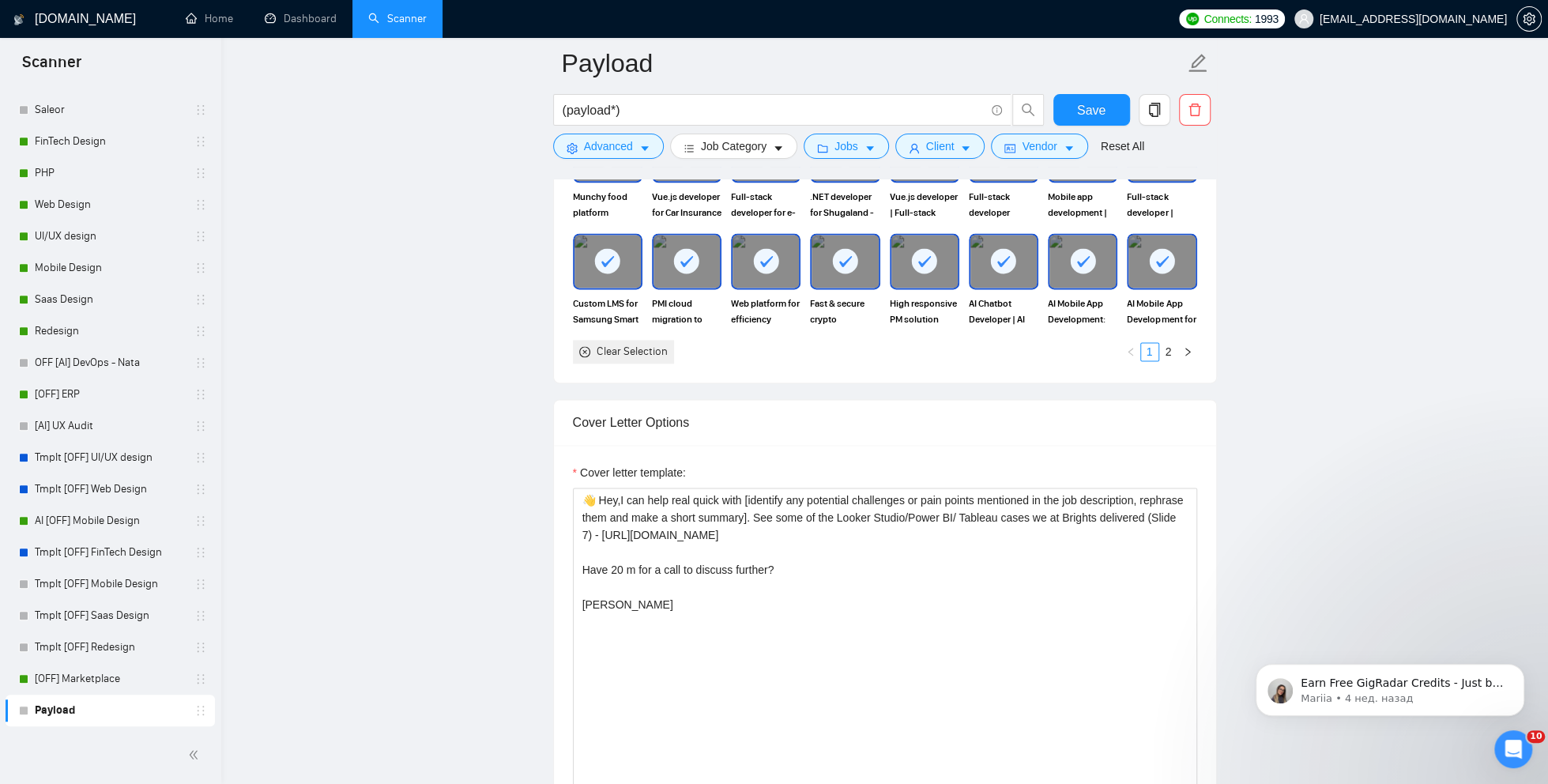
scroll to position [1556, 0]
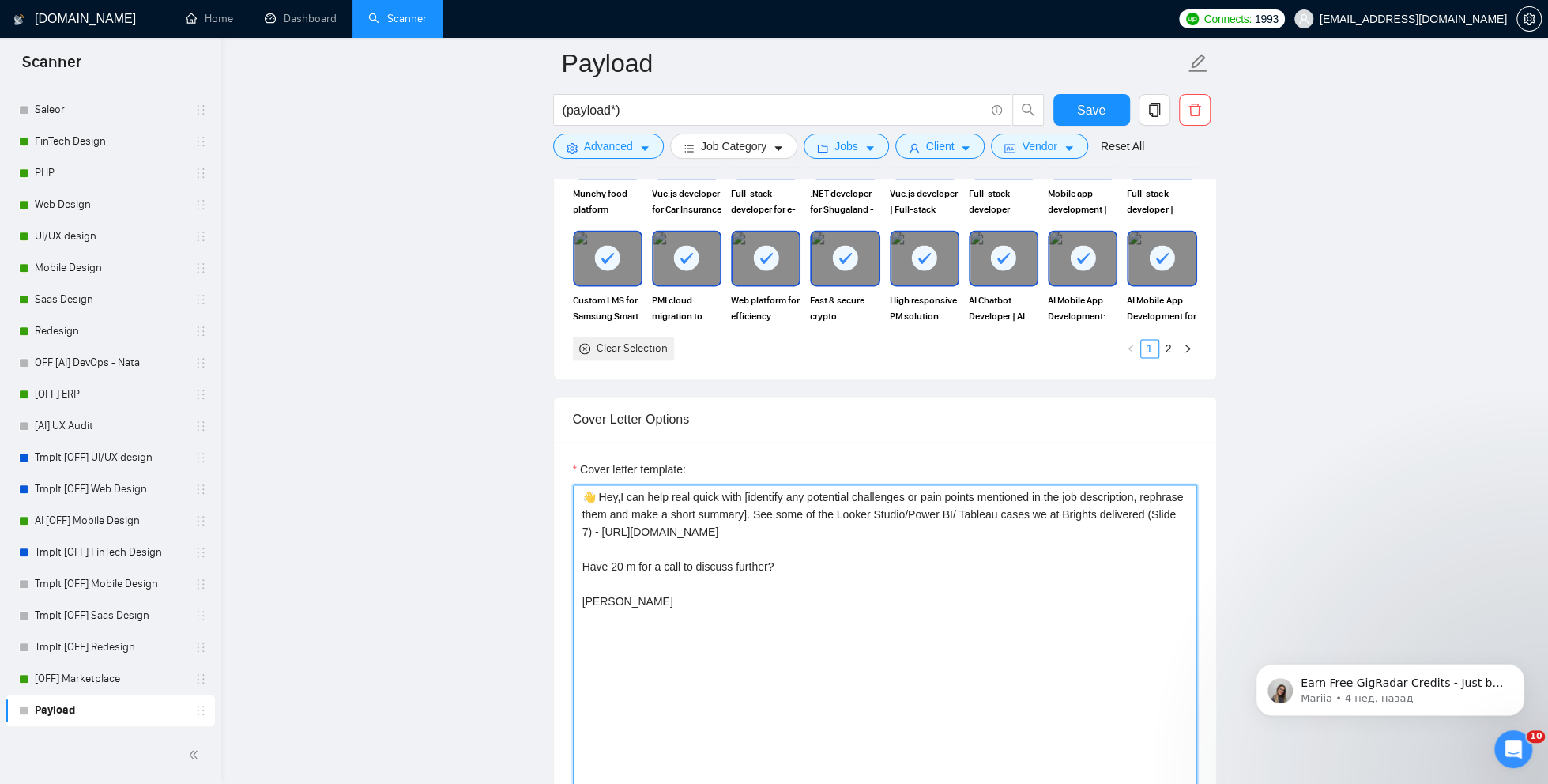
click at [620, 490] on textarea "👋 Hey,I can help real quick with [identify any potential challenges or pain poi…" at bounding box center [885, 661] width 624 height 355
drag, startPoint x: 724, startPoint y: 490, endPoint x: 682, endPoint y: 490, distance: 42.0
click at [682, 490] on textarea "👋 Hey, I can help real quick with [identify any potential challenges or pain po…" at bounding box center [885, 661] width 624 height 355
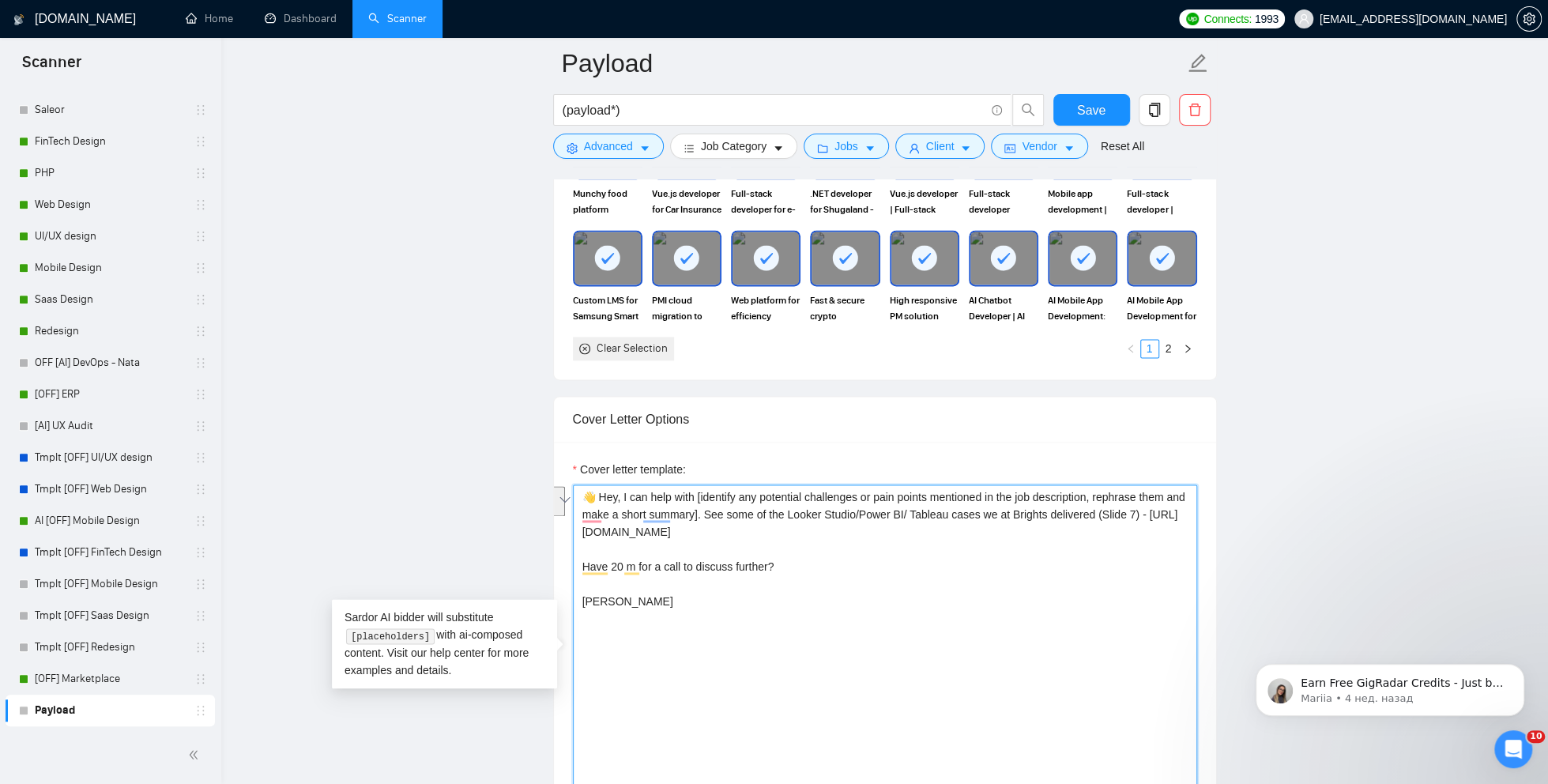
drag, startPoint x: 731, startPoint y: 509, endPoint x: 1173, endPoint y: 531, distance: 442.5
click at [1173, 531] on textarea "👋 Hey, I can help with [identify any potential challenges or pain points mentio…" at bounding box center [885, 661] width 624 height 355
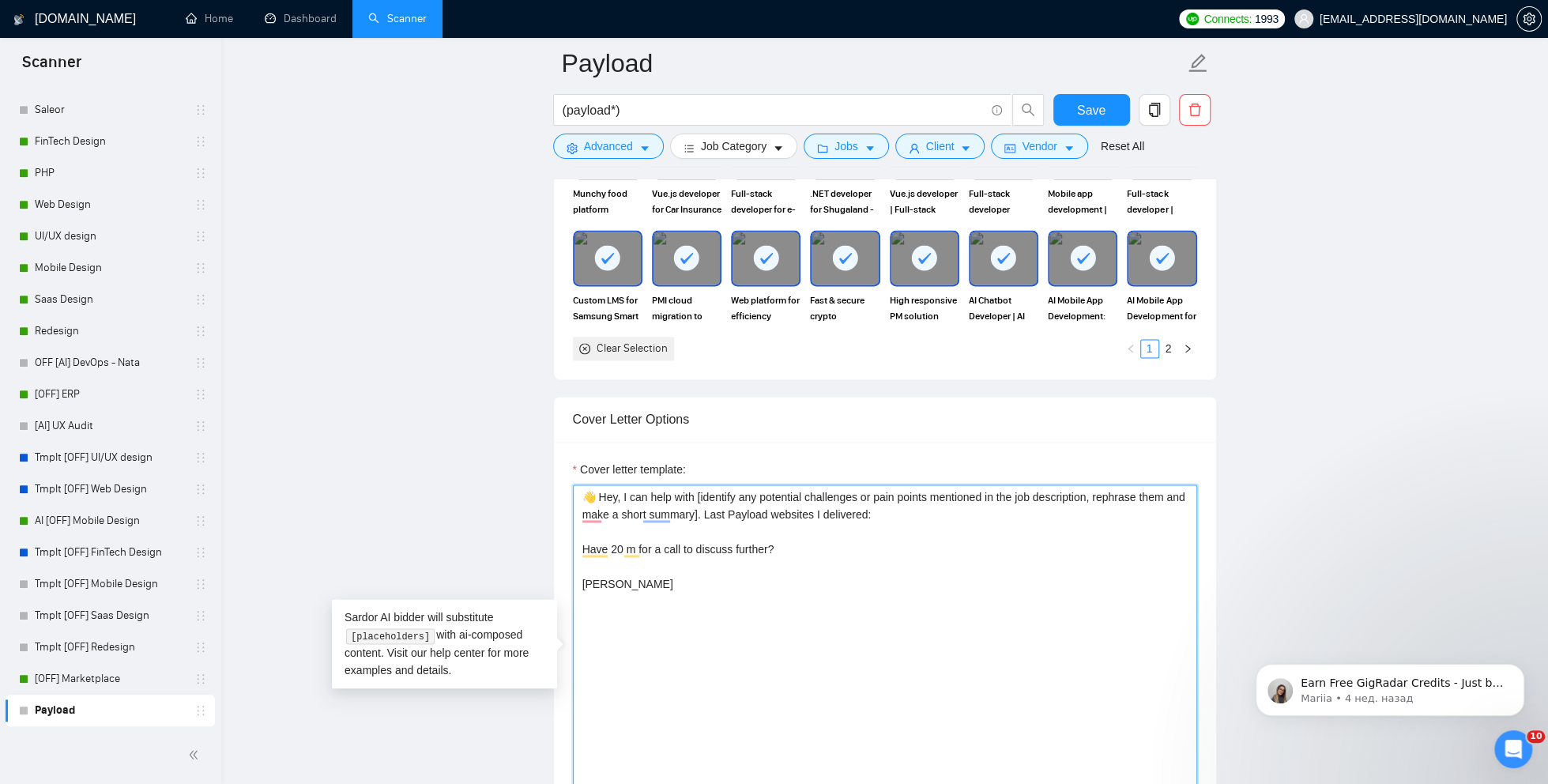
type textarea "👋 Hey, I can help with [identify any potential challenges or pain points mentio…"
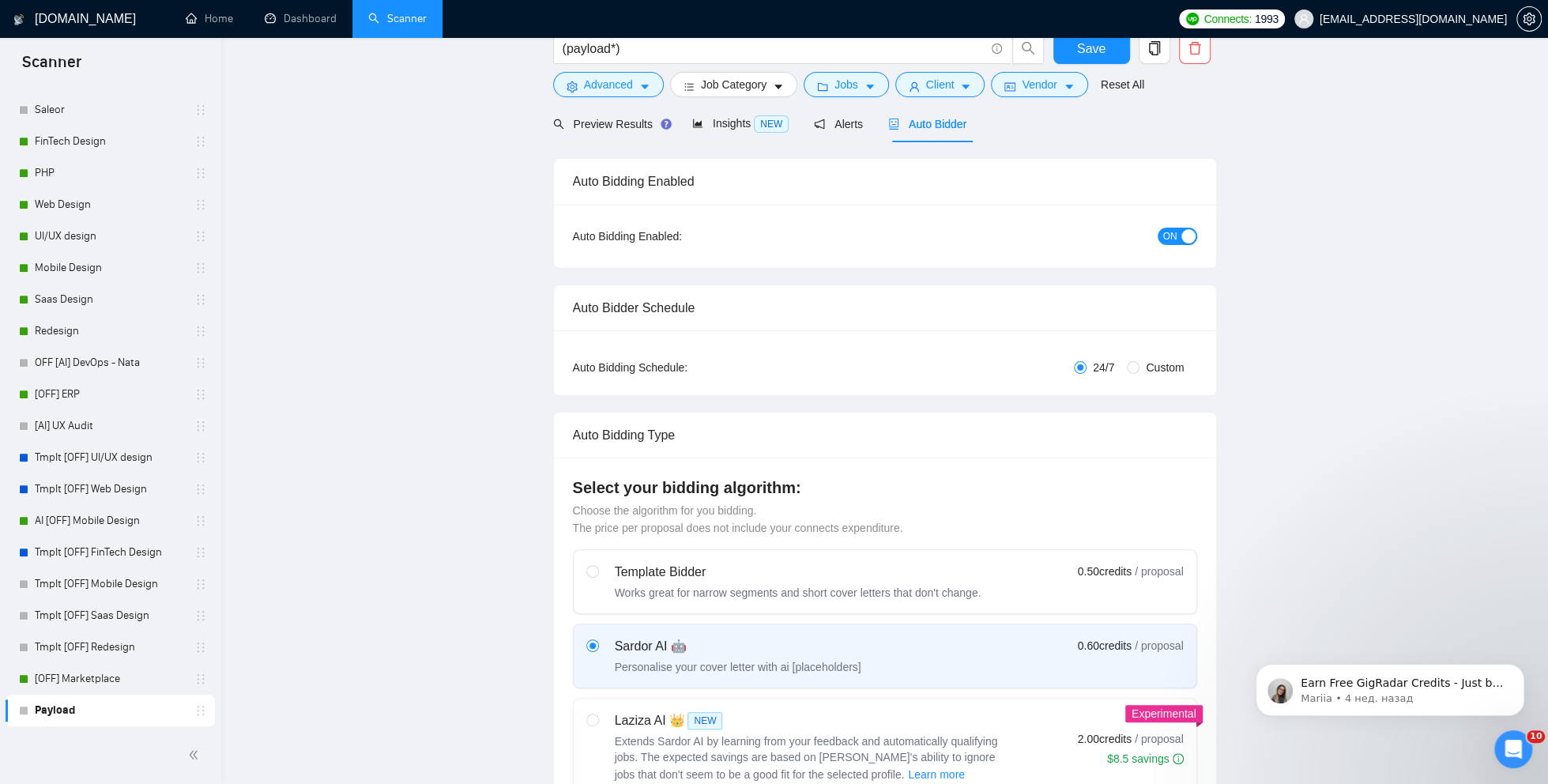
scroll to position [0, 0]
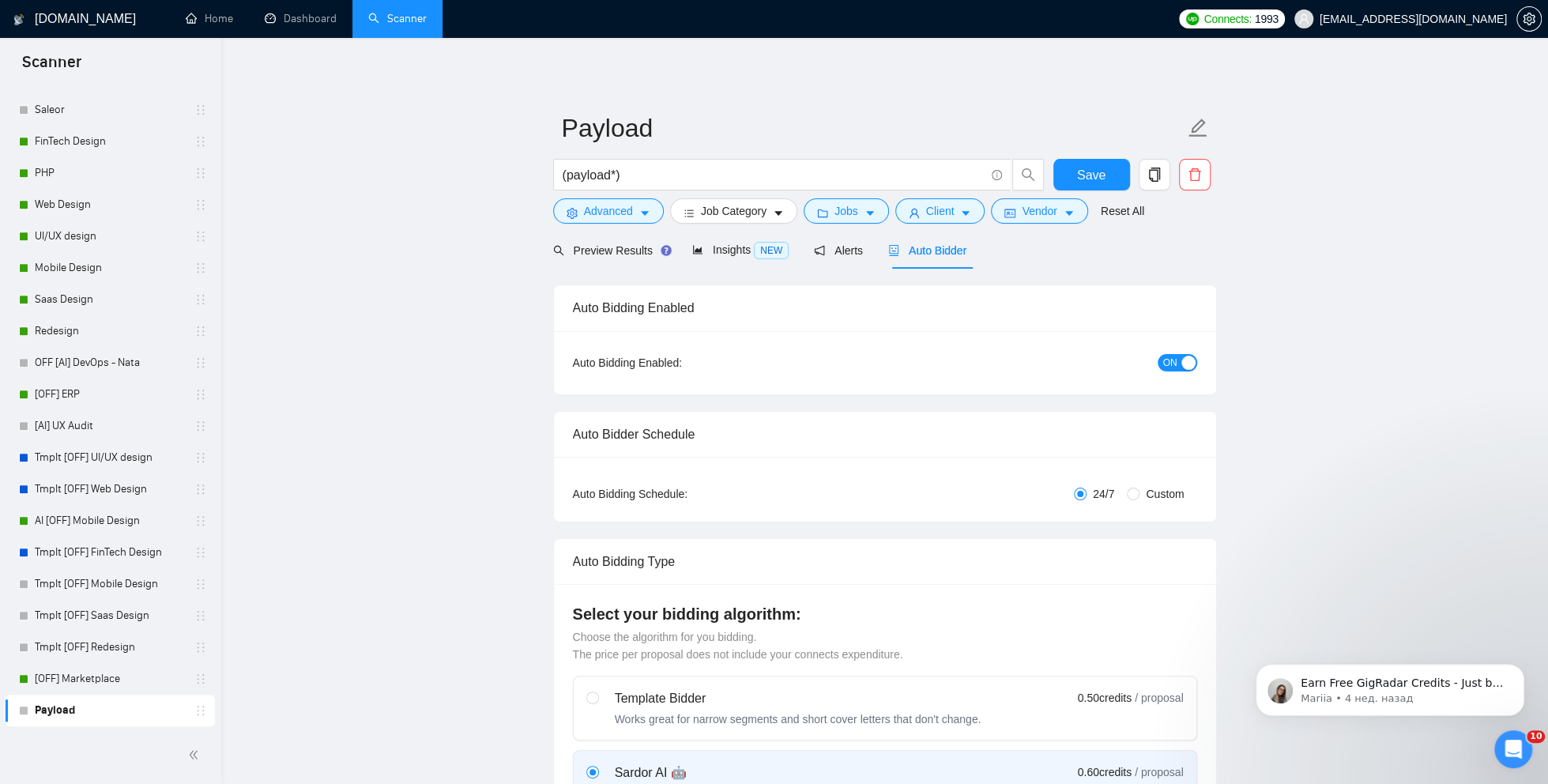
click at [1187, 366] on div "button" at bounding box center [1189, 363] width 14 height 14
click at [1079, 176] on span "Save" at bounding box center [1091, 175] width 28 height 20
click at [297, 24] on link "Dashboard" at bounding box center [300, 18] width 71 height 14
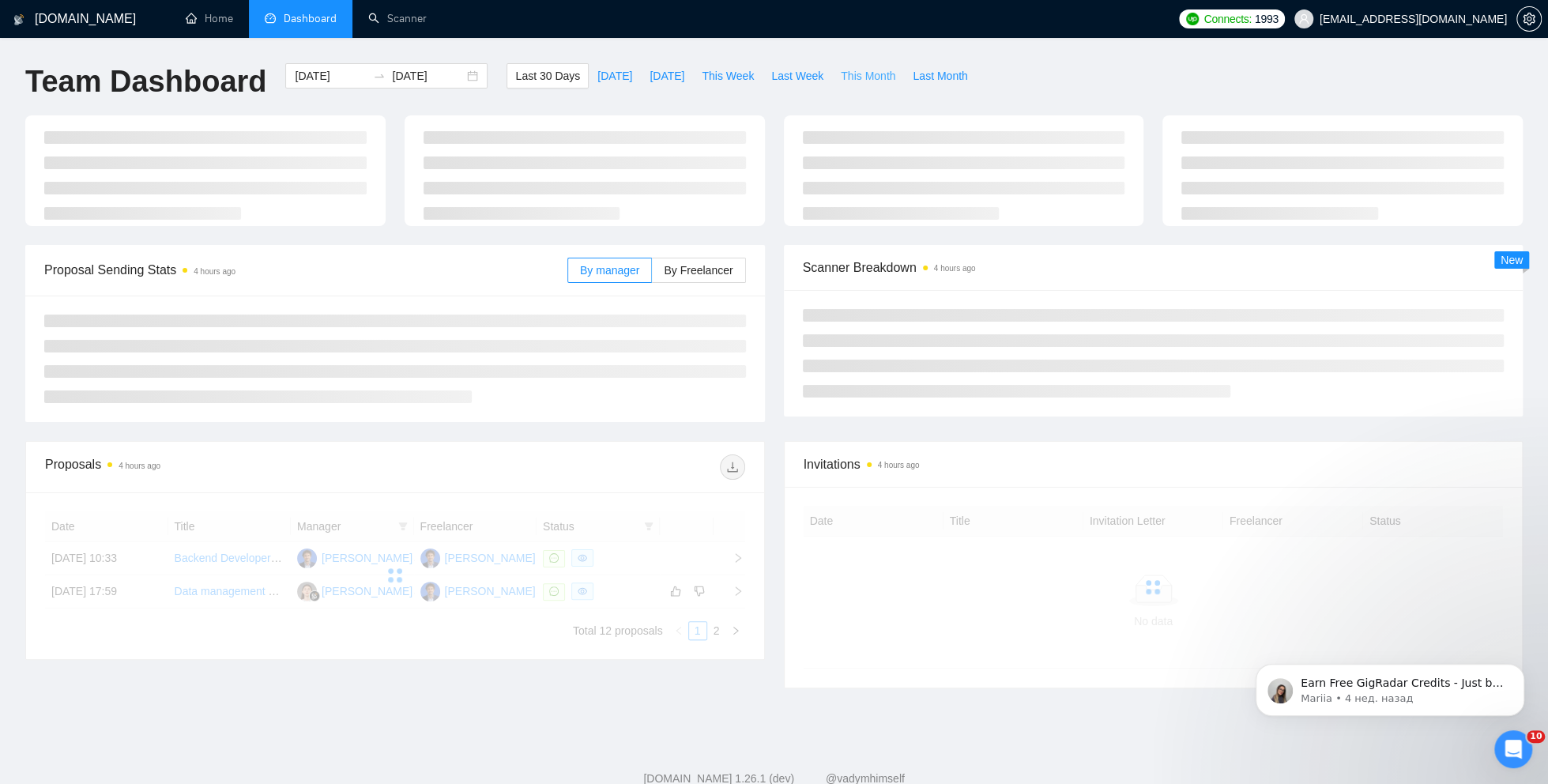
click at [836, 75] on button "This Month" at bounding box center [868, 76] width 71 height 25
type input "[DATE]"
click at [803, 79] on span "Last Week" at bounding box center [798, 75] width 52 height 17
type input "[DATE]"
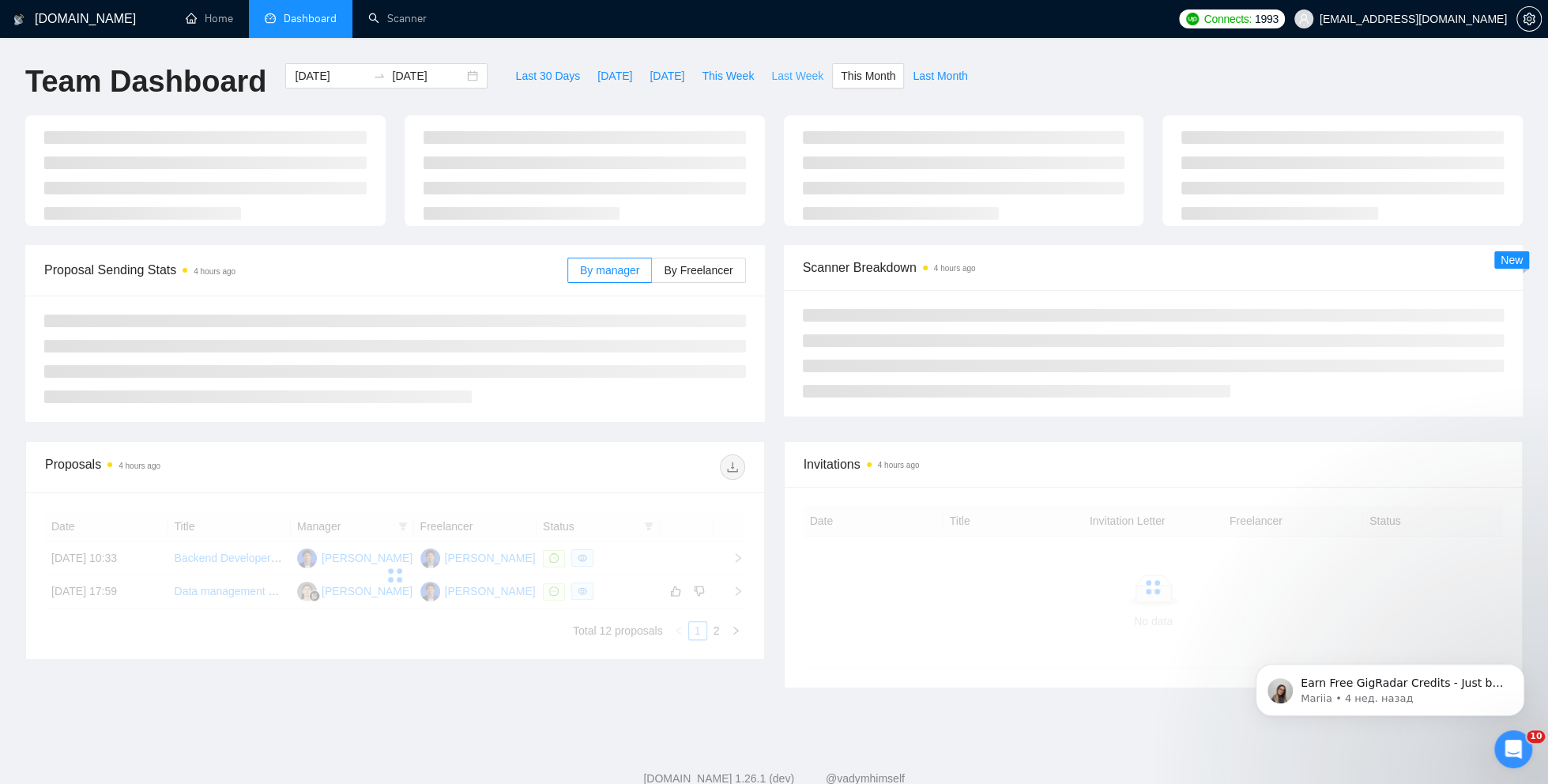
type input "[DATE]"
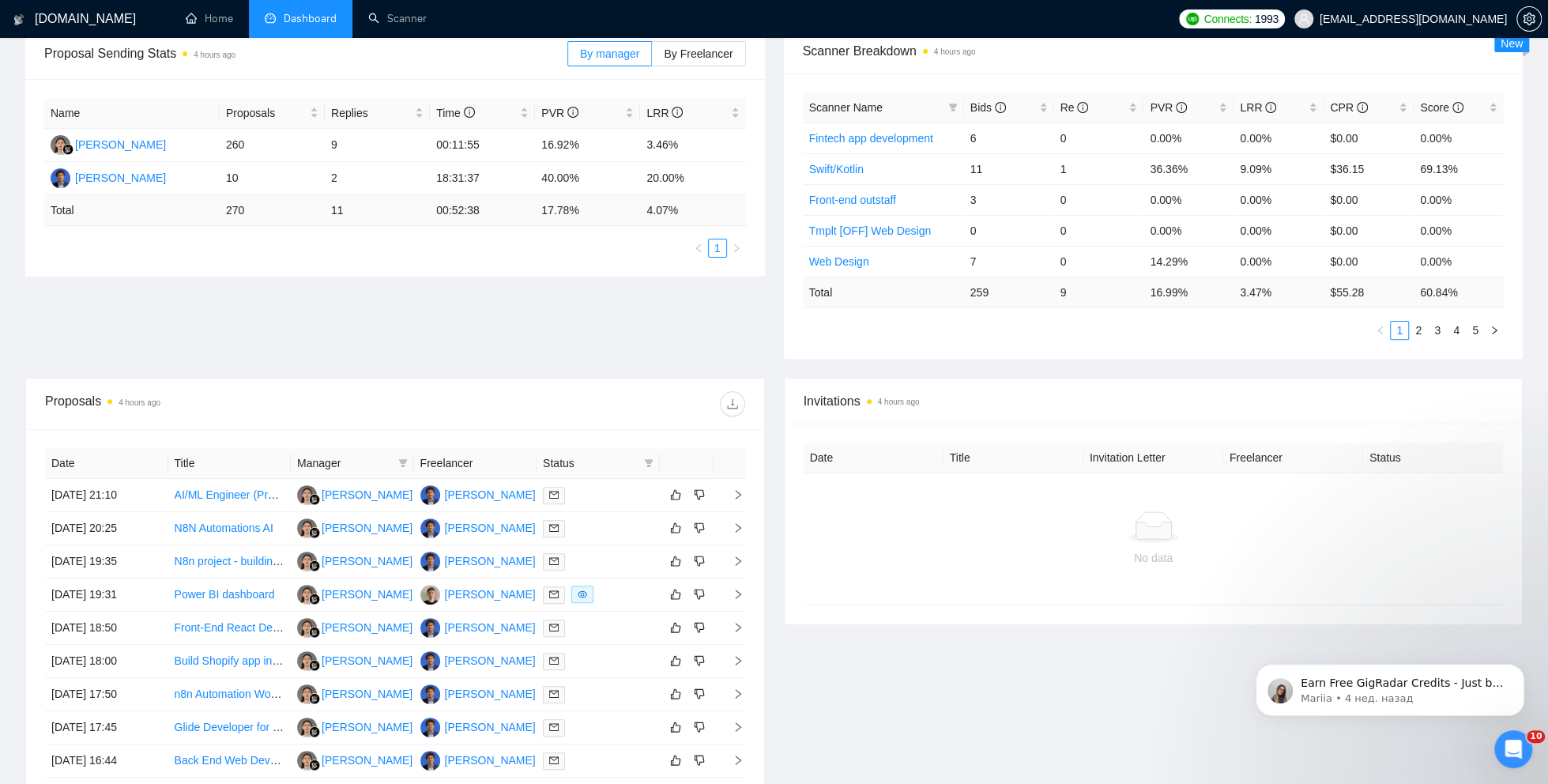
scroll to position [251, 0]
click at [647, 458] on icon "filter" at bounding box center [649, 461] width 9 height 8
click at [607, 489] on span "Chat" at bounding box center [598, 489] width 30 height 13
checkbox input "true"
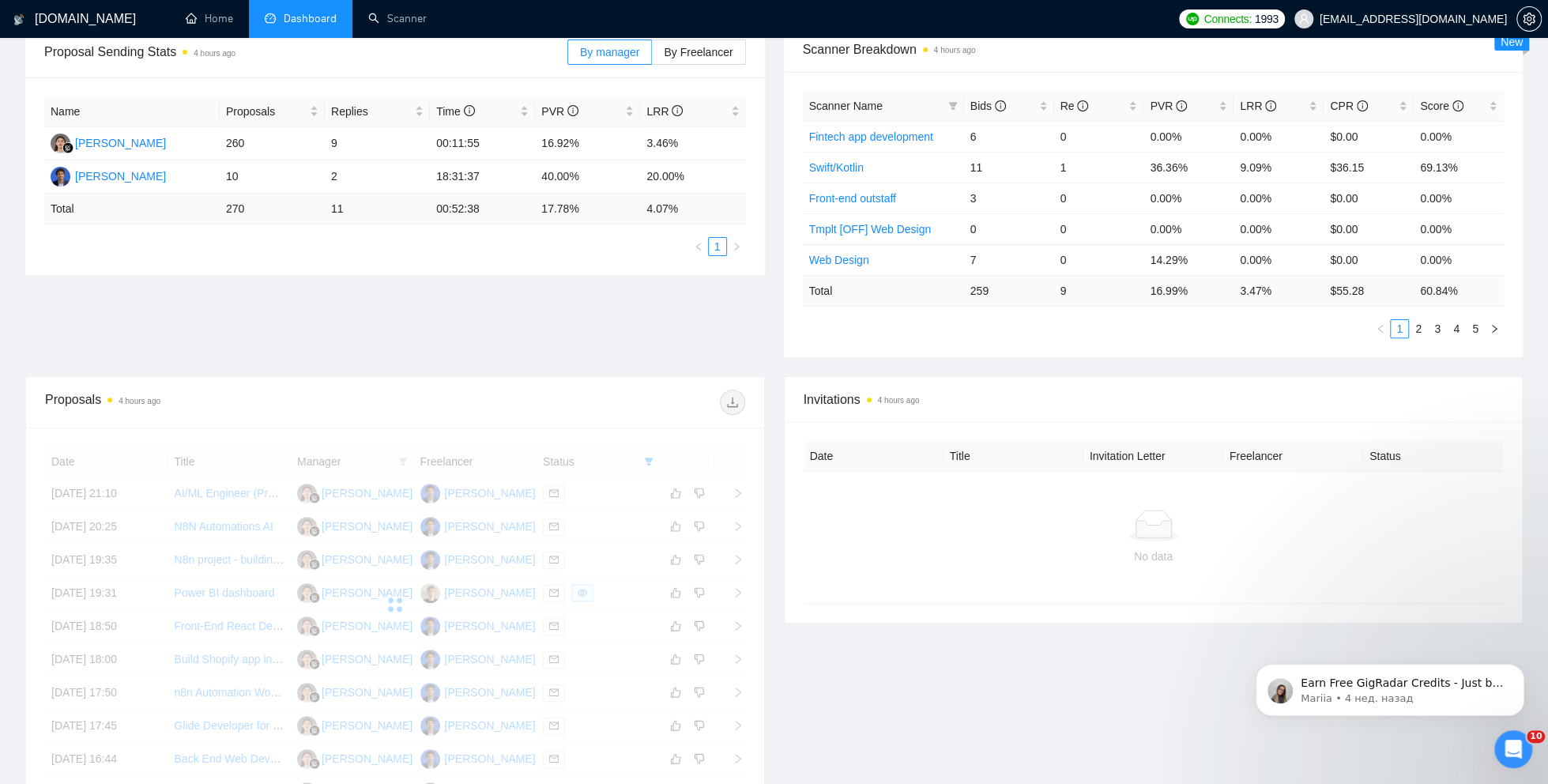
click at [821, 636] on div "Invitations 4 hours ago Date Title Invitation Letter Freelancer Status No data" at bounding box center [1154, 618] width 759 height 484
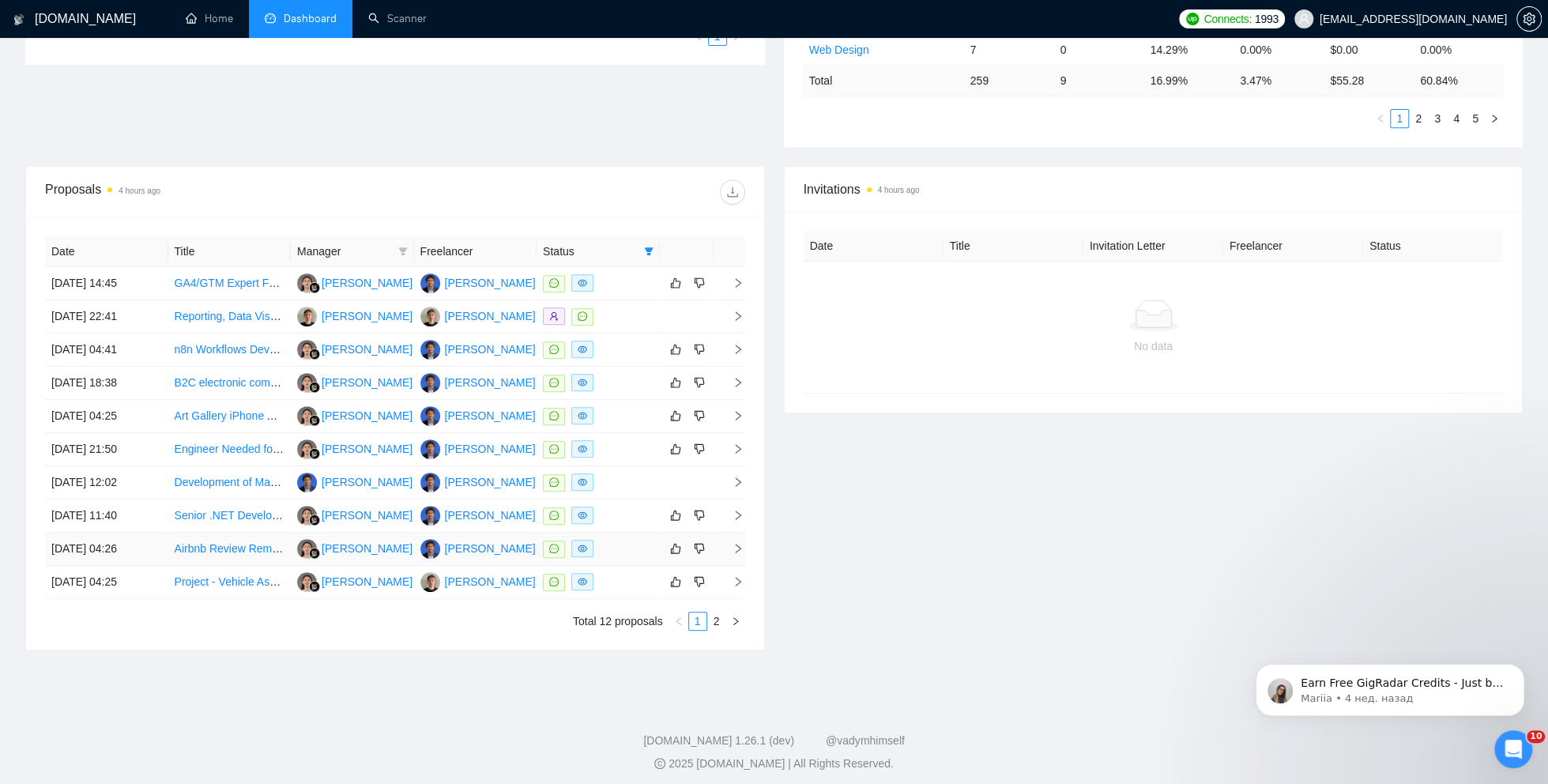
scroll to position [462, 0]
